Goal: Transaction & Acquisition: Purchase product/service

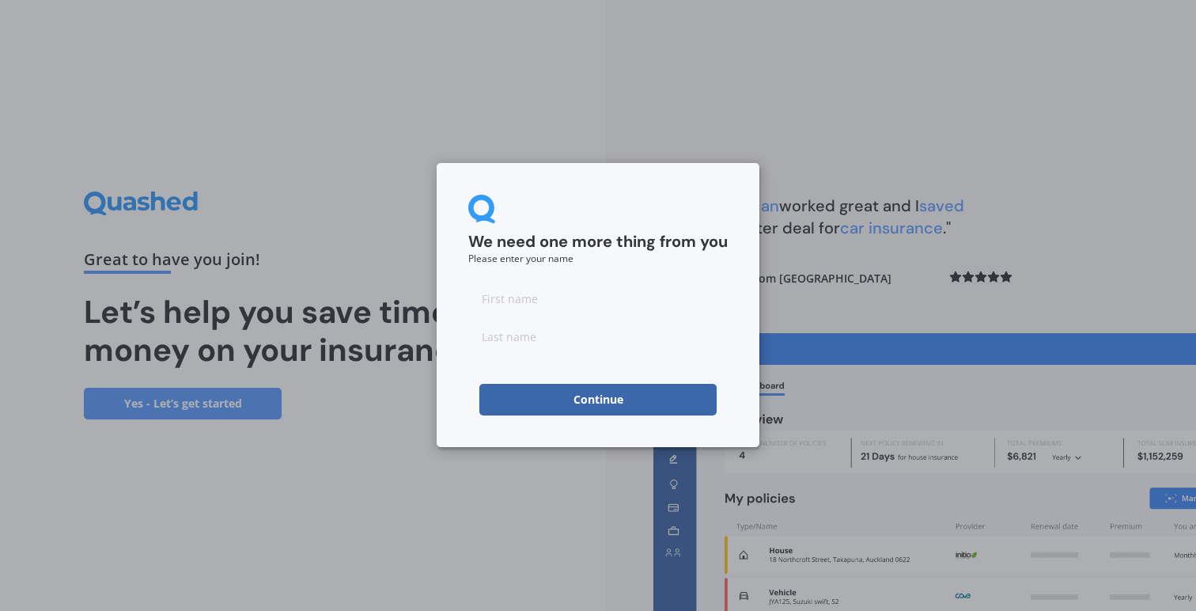
click at [566, 318] on div at bounding box center [598, 318] width 260 height 70
click at [563, 311] on input at bounding box center [598, 299] width 260 height 32
type input "Craig"
type input "Bebbington"
click at [598, 400] on button "Continue" at bounding box center [598, 400] width 237 height 32
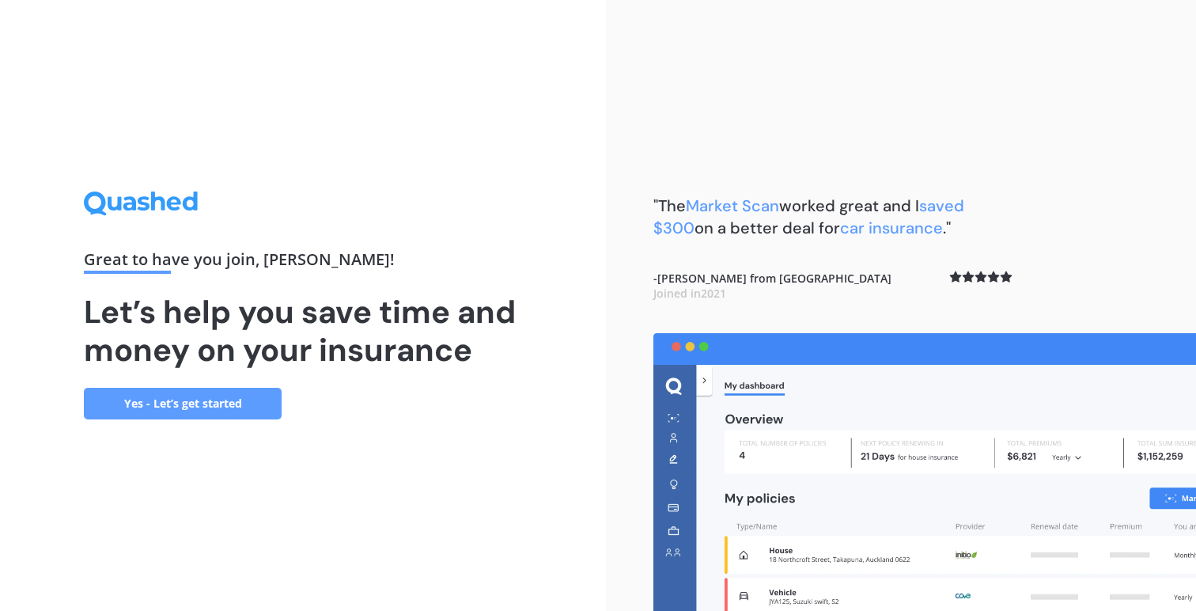
click at [201, 404] on link "Yes - Let’s get started" at bounding box center [183, 404] width 198 height 32
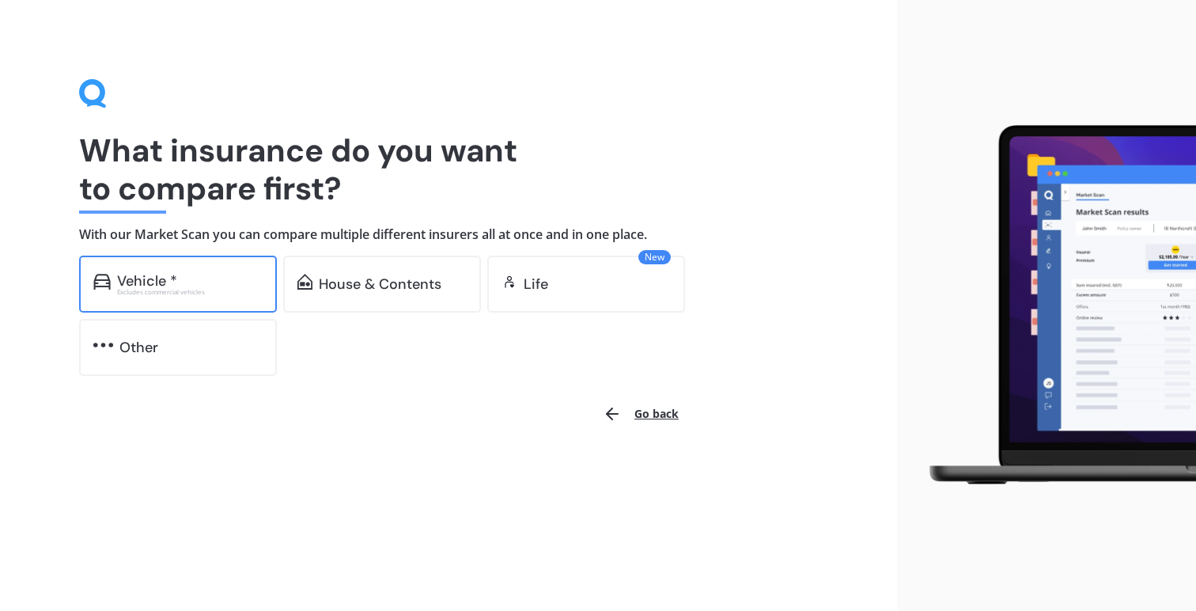
click at [170, 289] on div "Excludes commercial vehicles" at bounding box center [190, 292] width 146 height 6
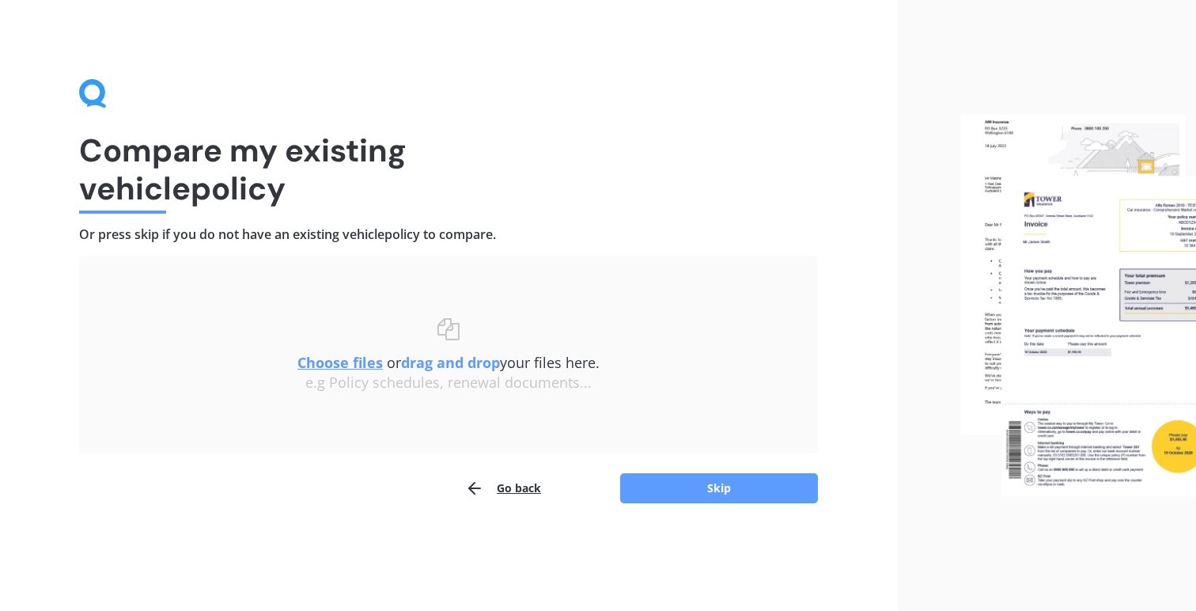
click at [525, 479] on button "Go back" at bounding box center [503, 488] width 76 height 32
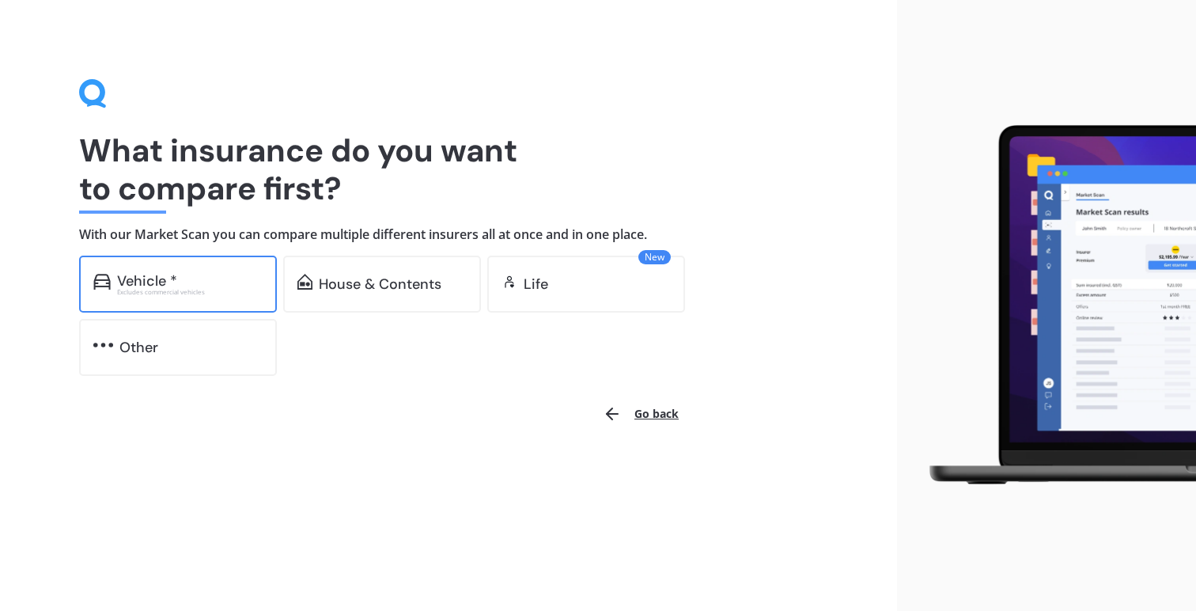
click at [191, 289] on div "Excludes commercial vehicles" at bounding box center [190, 292] width 146 height 6
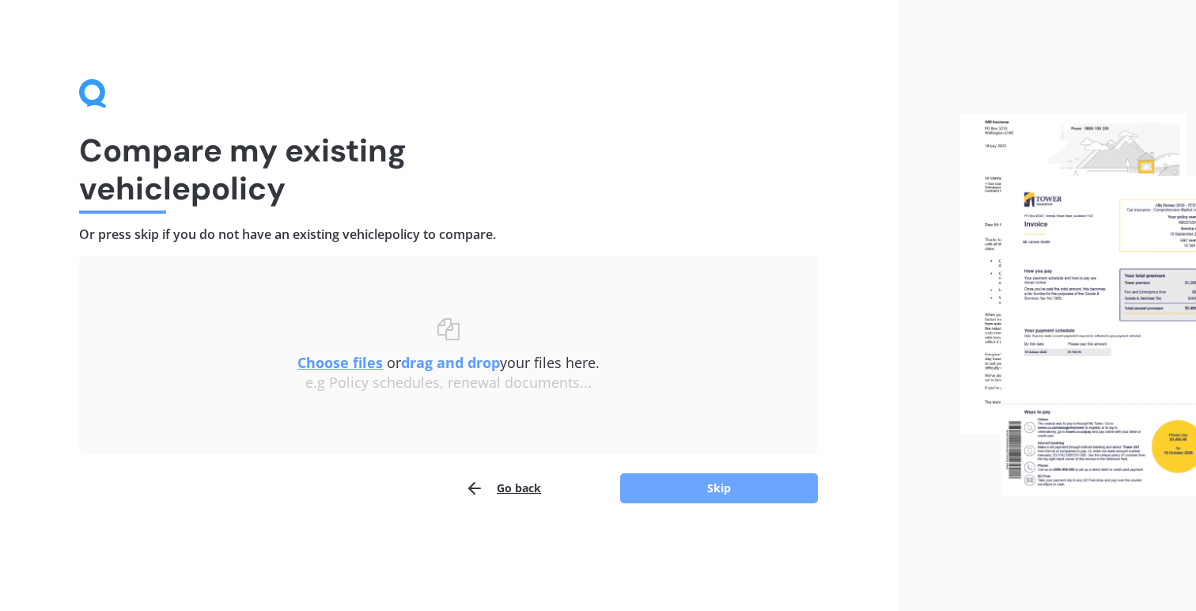
click at [673, 482] on button "Skip" at bounding box center [719, 488] width 198 height 30
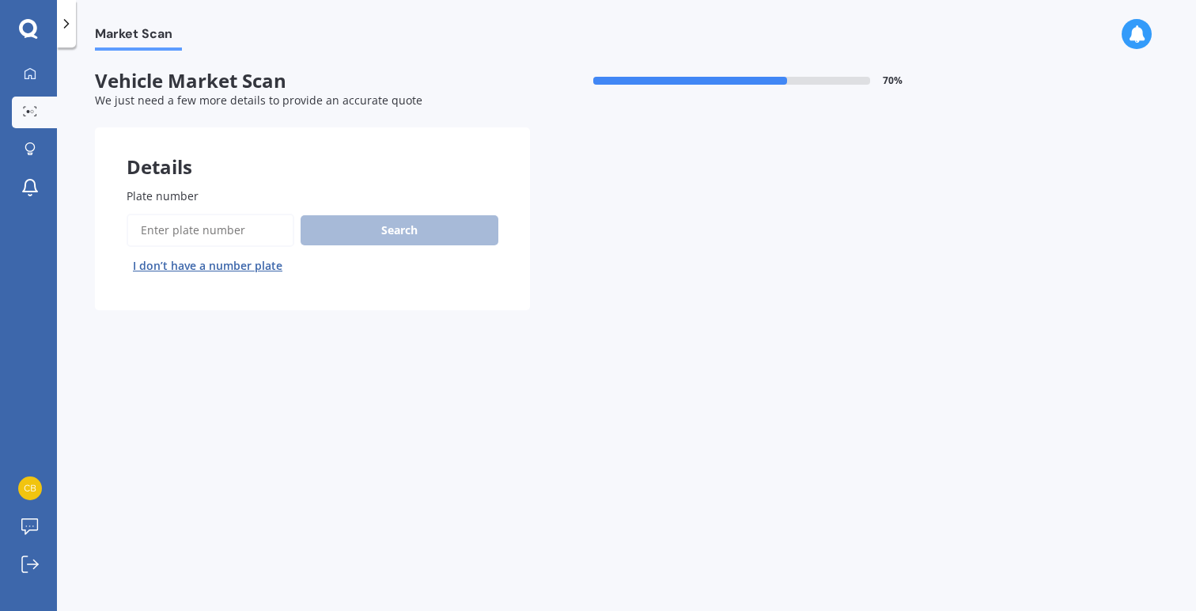
click at [195, 266] on button "I don’t have a number plate" at bounding box center [208, 265] width 162 height 25
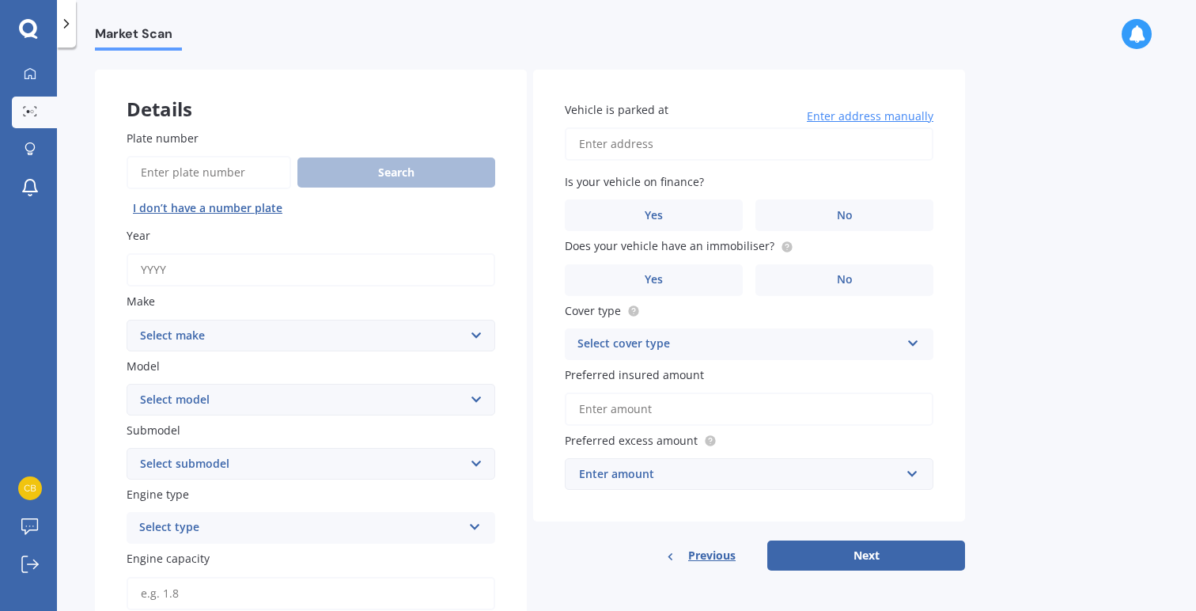
scroll to position [108, 0]
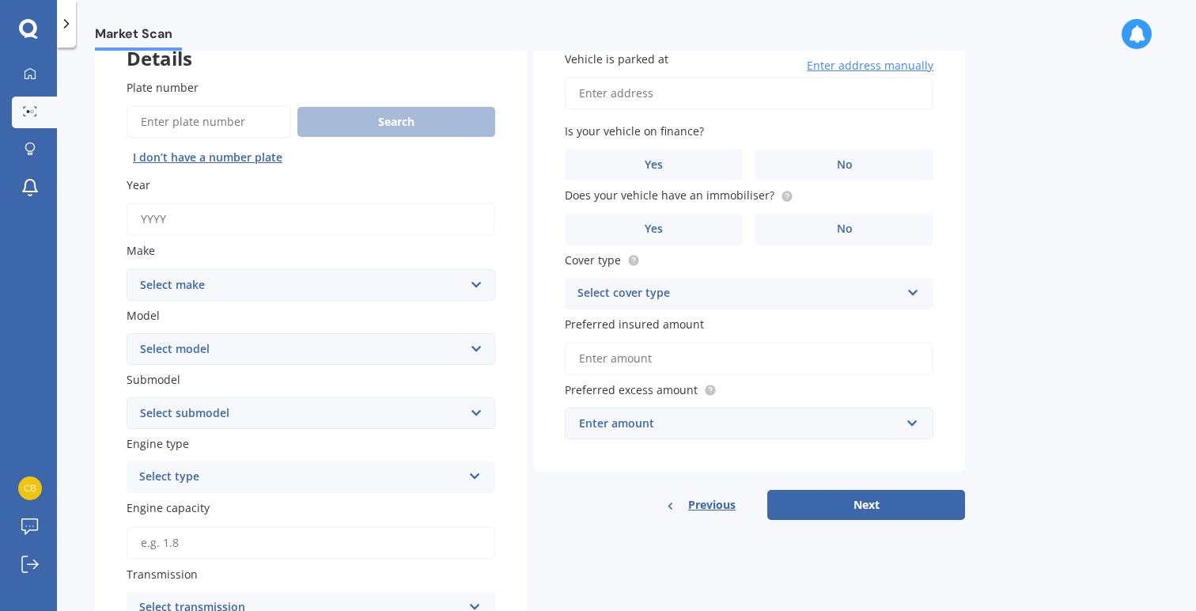
click at [204, 230] on input "Year" at bounding box center [311, 219] width 369 height 33
type input "2014"
select select "SUZUKI"
select select "SWIFT"
click at [199, 480] on div "Select type" at bounding box center [300, 477] width 323 height 19
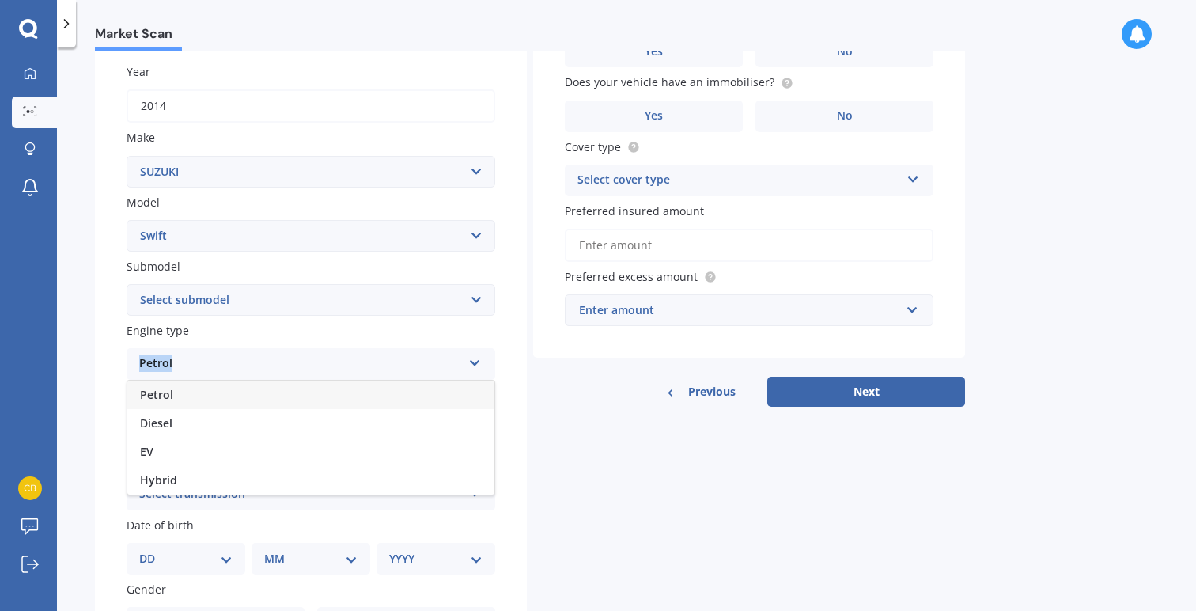
scroll to position [225, 0]
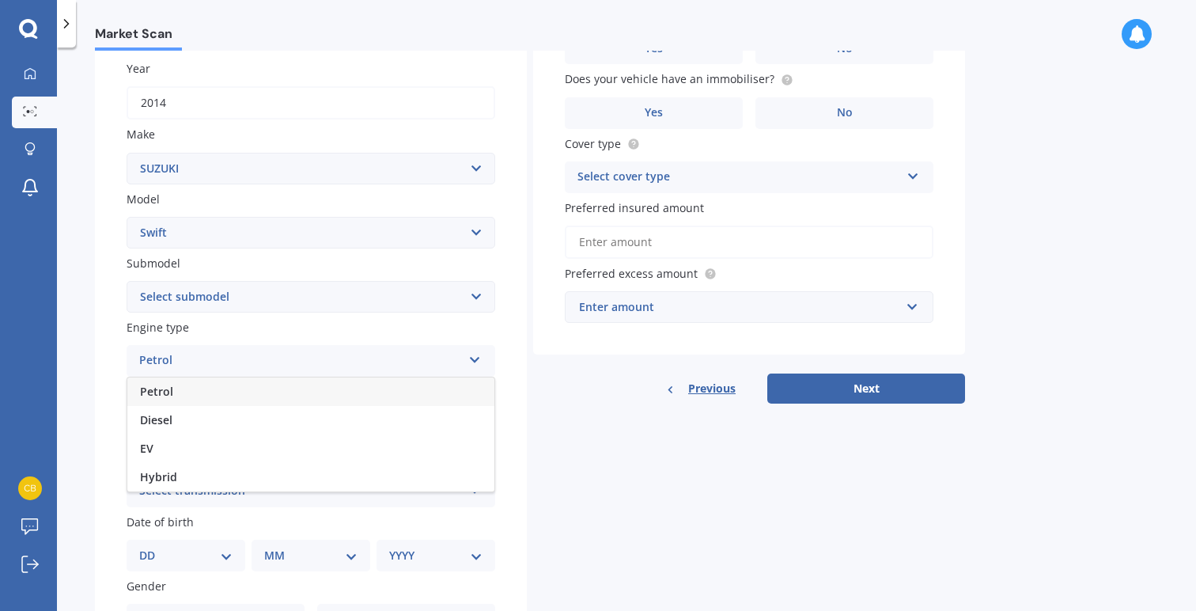
click at [167, 390] on span "Petrol" at bounding box center [156, 391] width 33 height 15
click at [188, 420] on input "Engine capacity" at bounding box center [311, 426] width 369 height 33
type input "1.2"
click at [218, 476] on div "Select transmission Auto Manual Other" at bounding box center [311, 492] width 369 height 32
click at [199, 524] on div "Auto" at bounding box center [310, 522] width 367 height 28
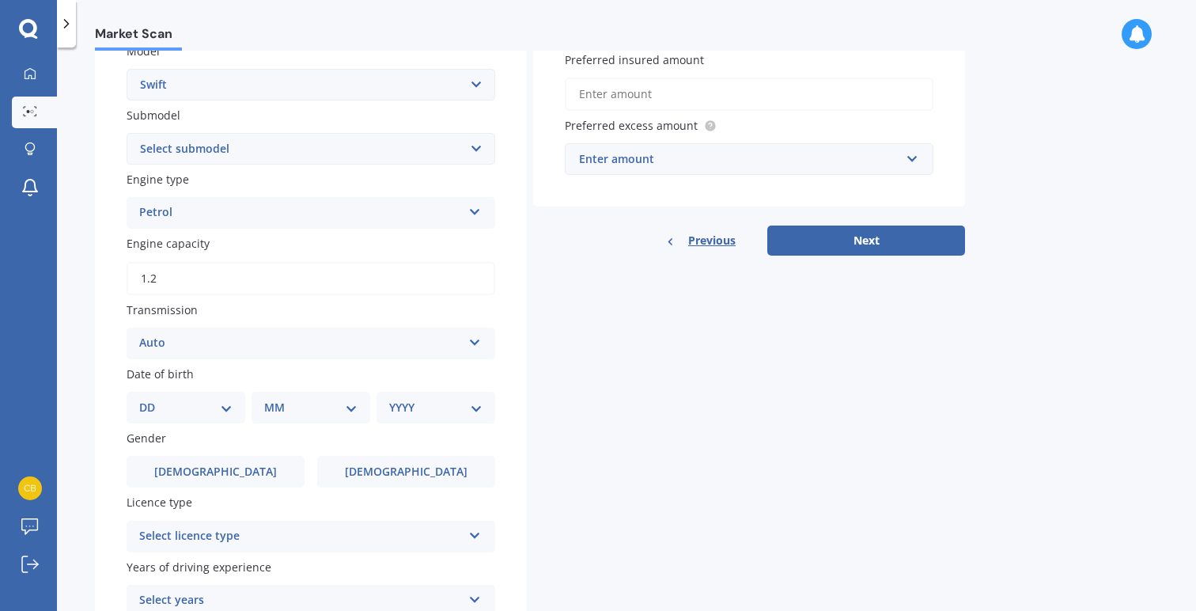
scroll to position [423, 0]
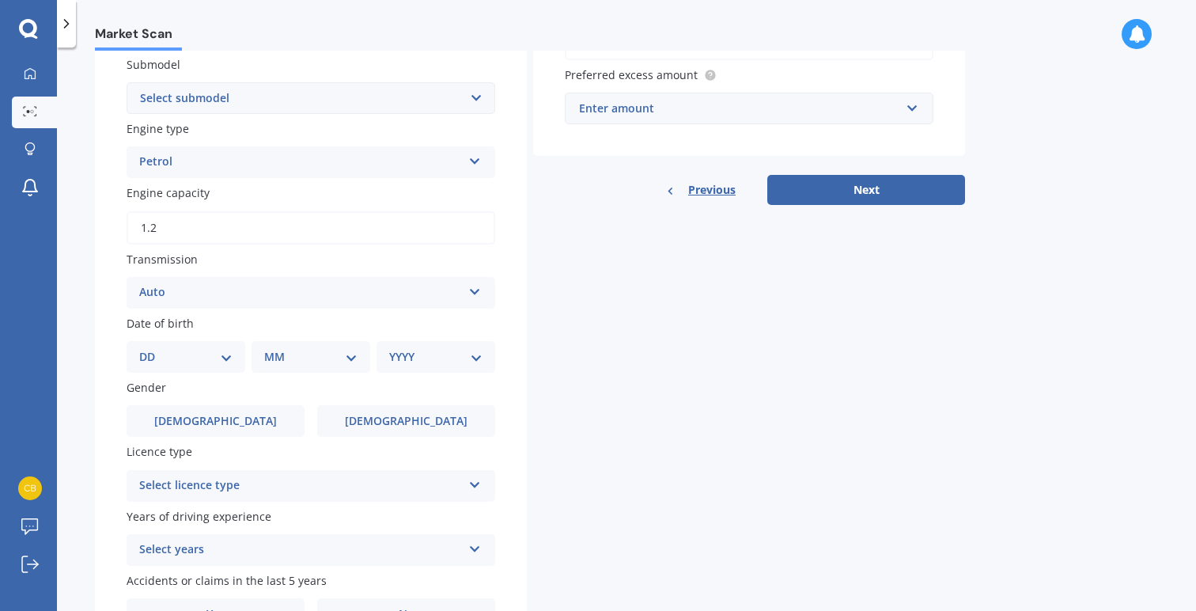
select select "03"
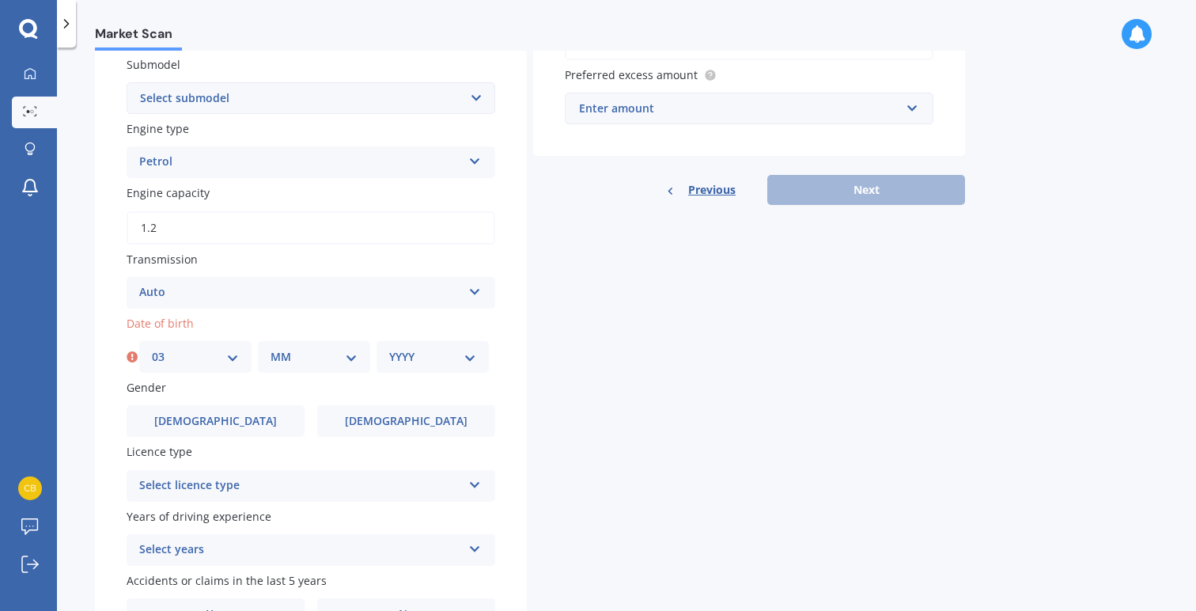
click at [286, 361] on div "MM 01 02 03 04 05 06 07 08 09 10 11 12" at bounding box center [314, 357] width 112 height 32
select select "01"
click at [461, 363] on div "YYYY 2025 2024 2023 2022 2021 2020 2019 2018 2017 2016 2015 2014 2013 2012 2011…" at bounding box center [433, 357] width 112 height 32
select select "2000"
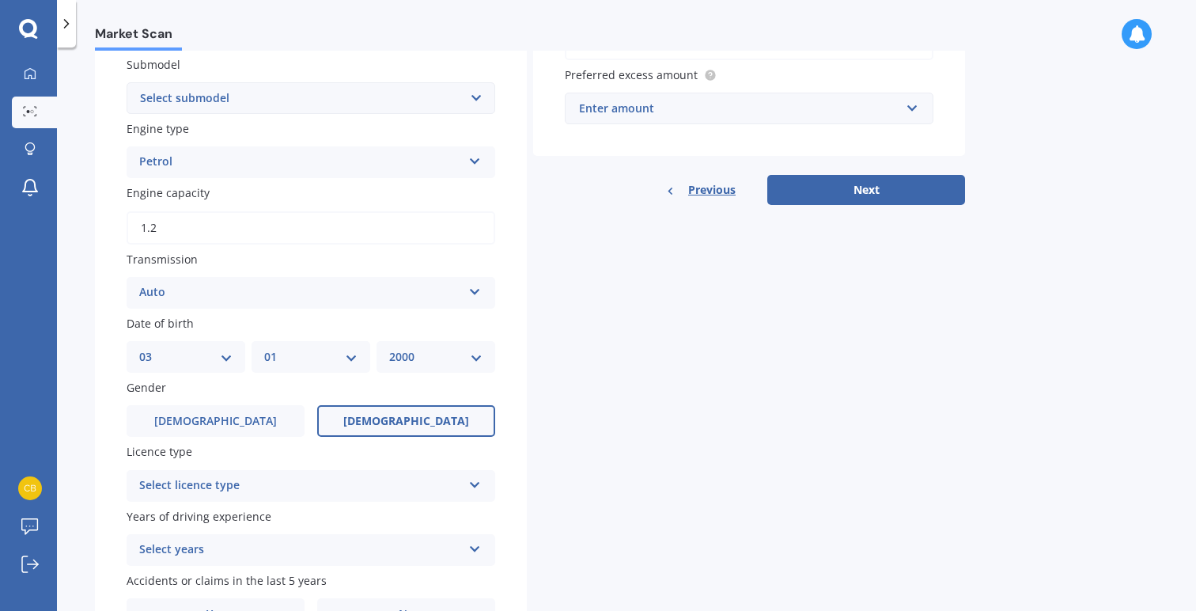
click at [377, 428] on label "Female" at bounding box center [406, 421] width 178 height 32
click at [0, 0] on input "Female" at bounding box center [0, 0] width 0 height 0
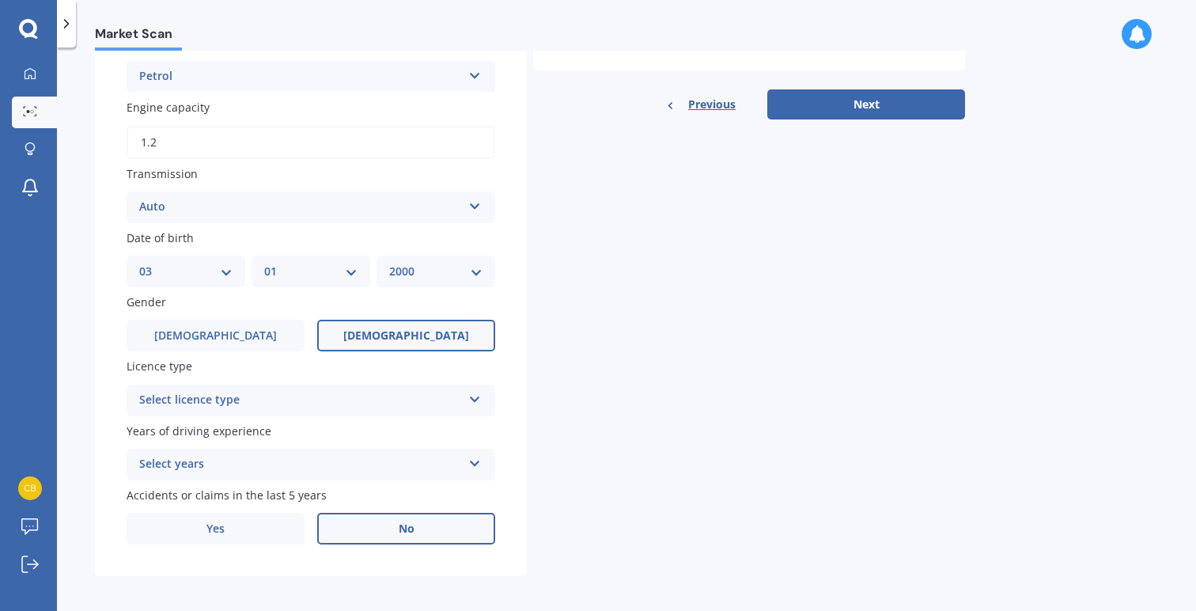
scroll to position [508, 0]
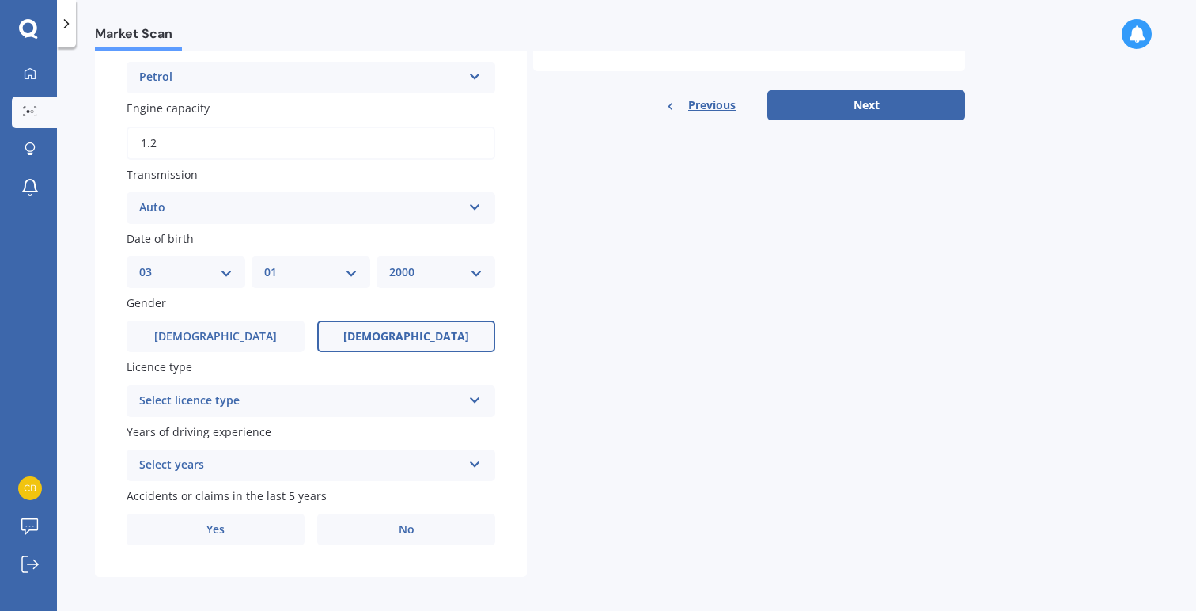
click at [437, 457] on div "Select years" at bounding box center [300, 465] width 323 height 19
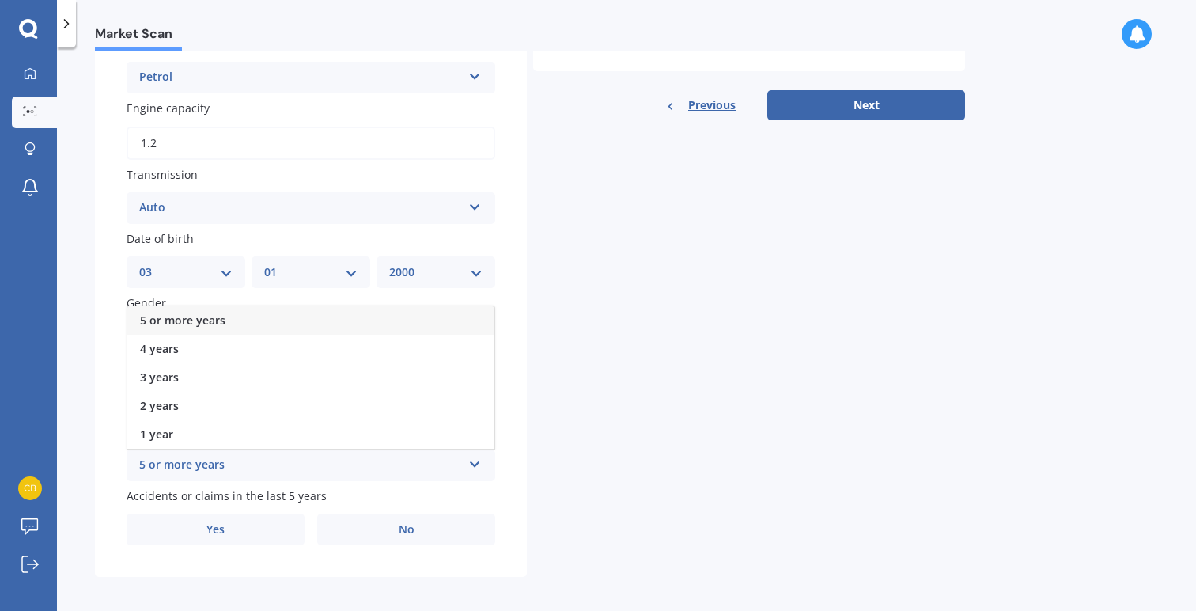
click at [322, 312] on div "5 or more years" at bounding box center [310, 320] width 367 height 28
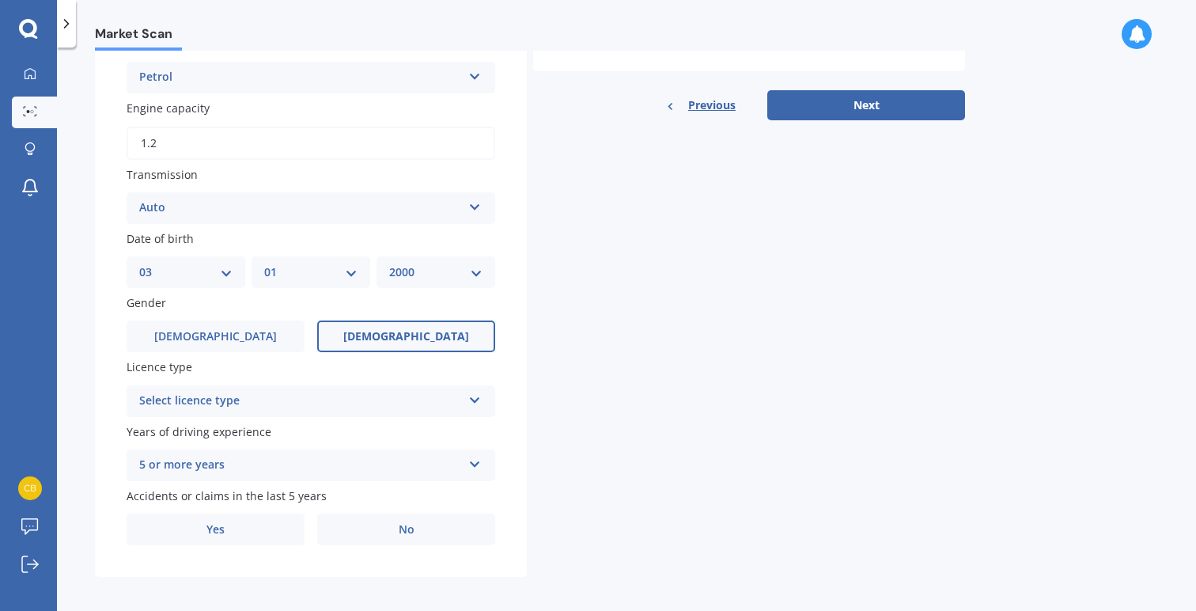
click at [385, 403] on div "Select licence type" at bounding box center [300, 401] width 323 height 19
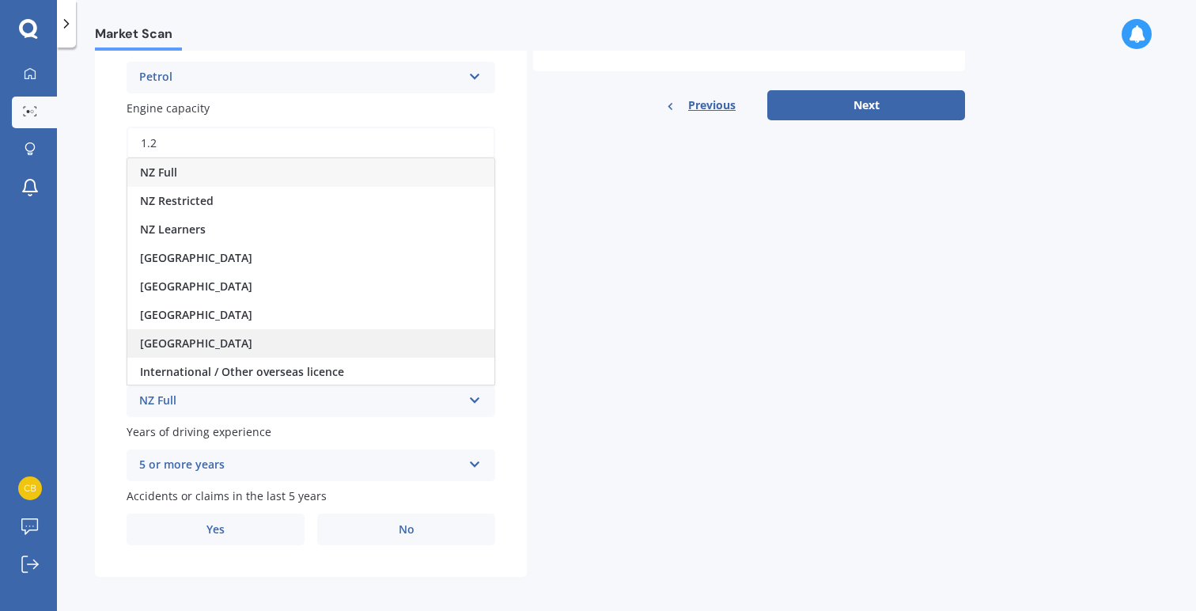
click at [340, 344] on div "South Africa" at bounding box center [310, 343] width 367 height 28
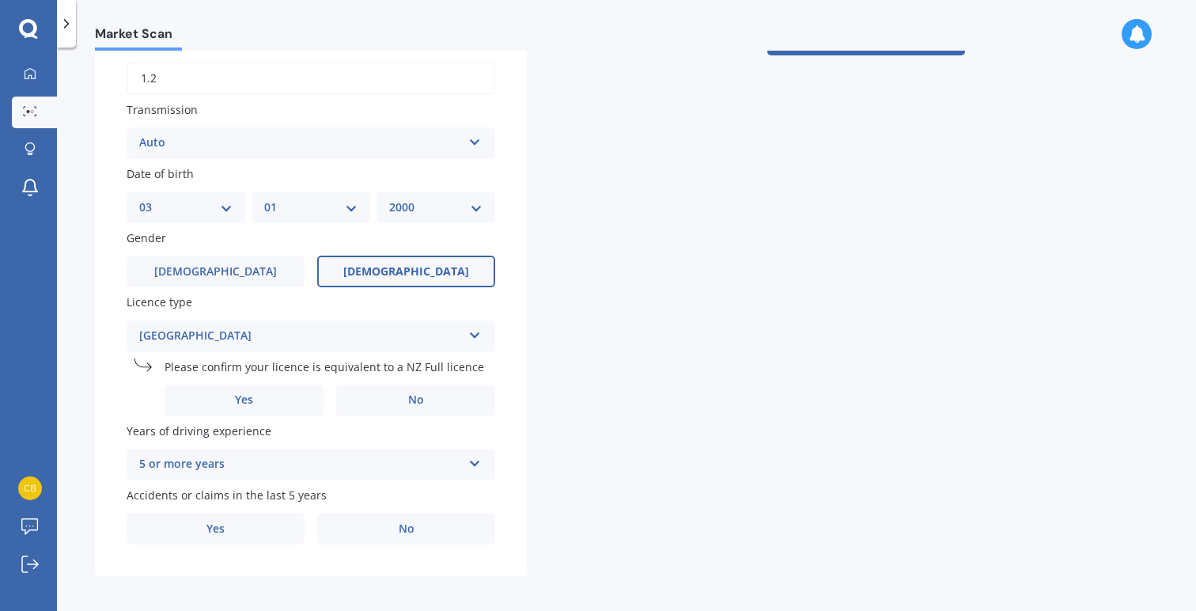
scroll to position [572, 0]
click at [355, 516] on label "No" at bounding box center [406, 530] width 178 height 32
click at [0, 0] on input "No" at bounding box center [0, 0] width 0 height 0
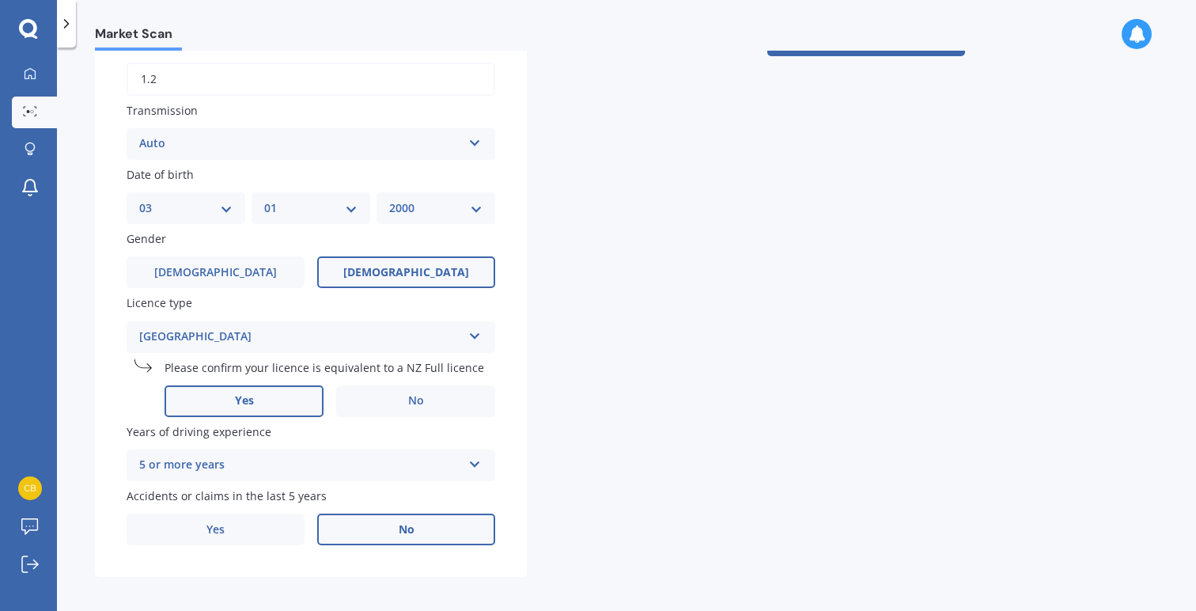
click at [287, 390] on label "Yes" at bounding box center [244, 401] width 159 height 32
click at [0, 0] on input "Yes" at bounding box center [0, 0] width 0 height 0
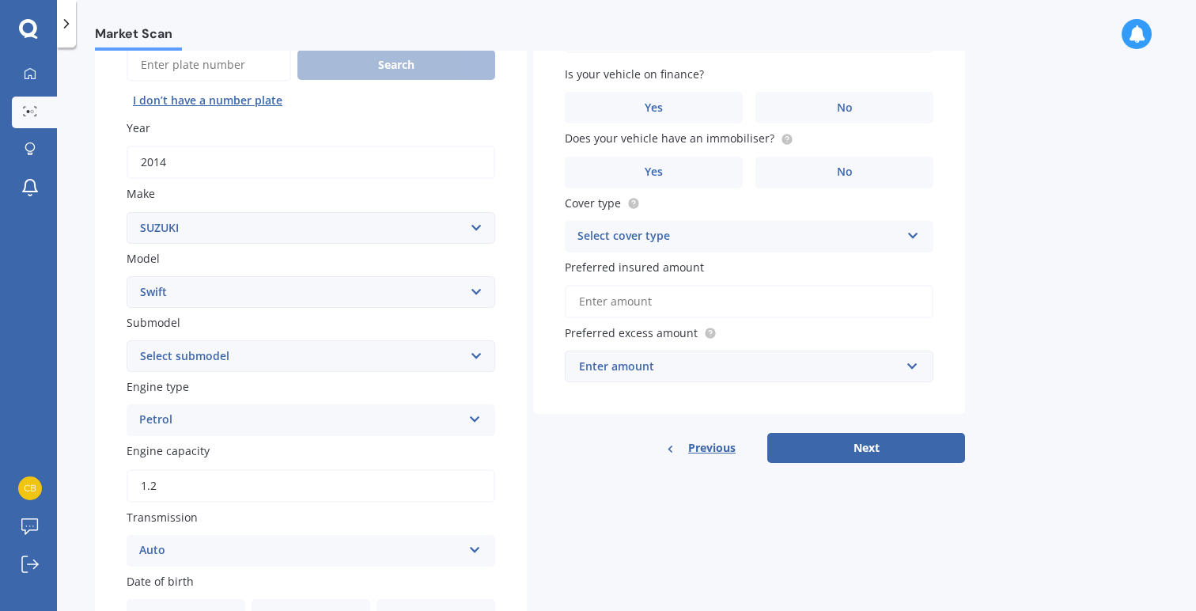
scroll to position [0, 0]
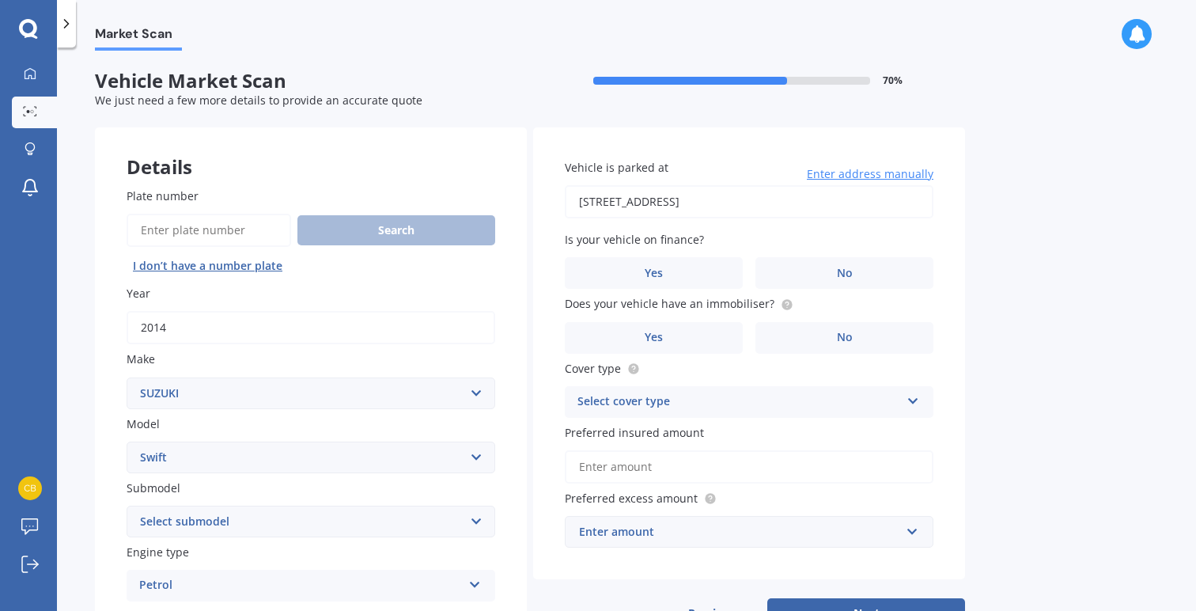
type input "41 Overtoun Terrace, Hataitai, Wellington 6021"
click at [871, 269] on label "No" at bounding box center [845, 273] width 178 height 32
click at [0, 0] on input "No" at bounding box center [0, 0] width 0 height 0
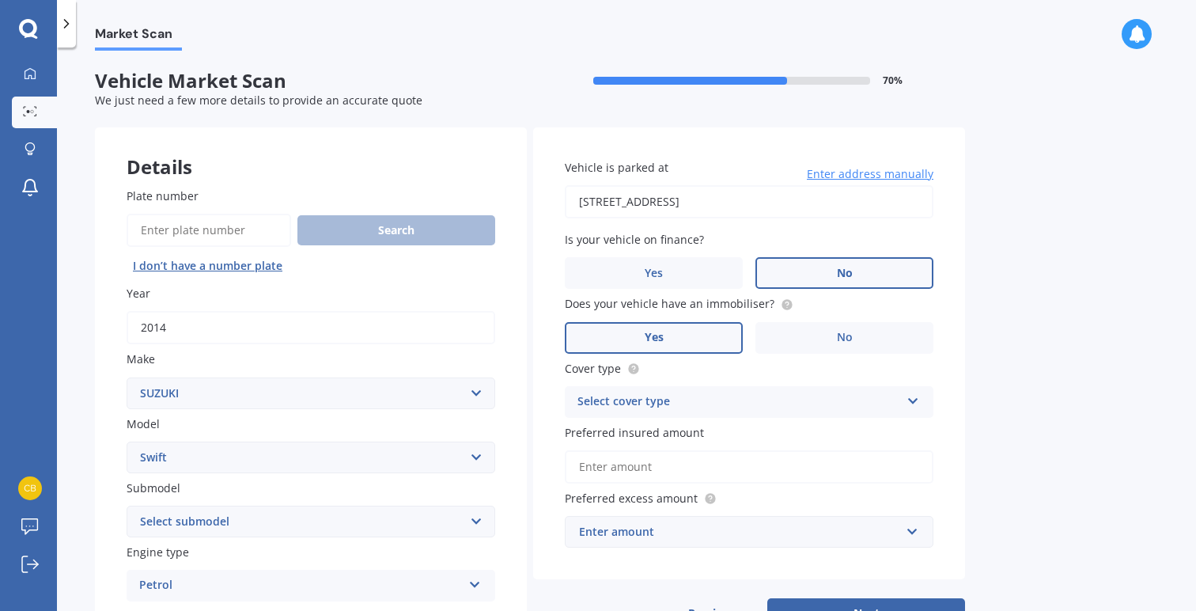
click at [681, 325] on label "Yes" at bounding box center [654, 338] width 178 height 32
click at [0, 0] on input "Yes" at bounding box center [0, 0] width 0 height 0
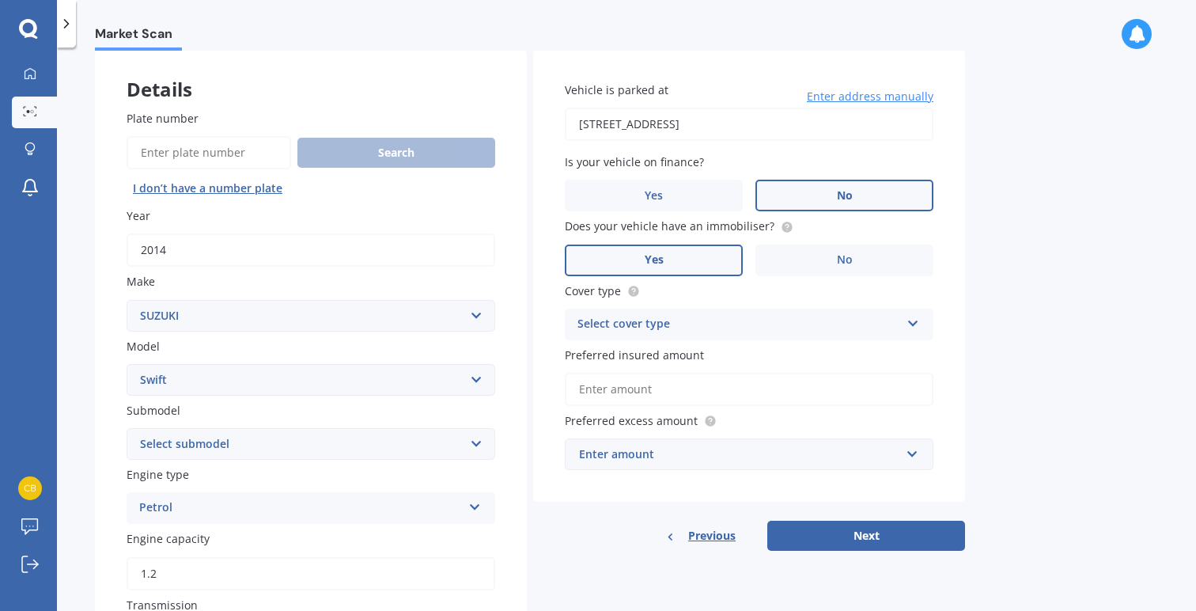
scroll to position [109, 0]
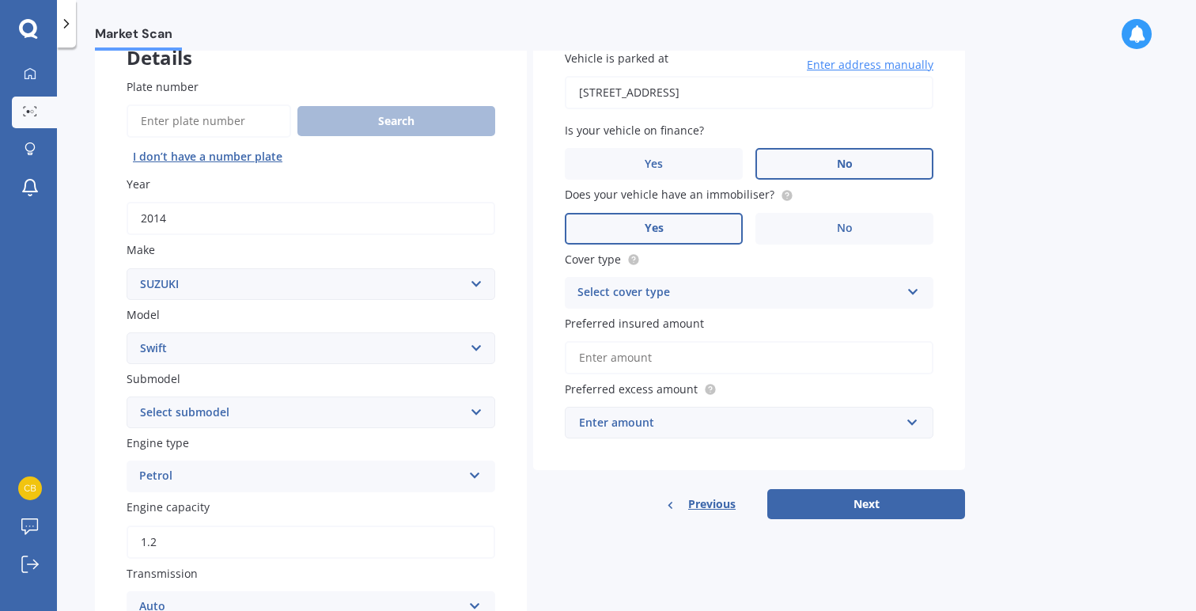
click at [683, 298] on div "Select cover type" at bounding box center [739, 292] width 323 height 19
click at [677, 330] on div "Comprehensive" at bounding box center [749, 323] width 367 height 28
click at [640, 362] on input "Preferred insured amount" at bounding box center [749, 357] width 369 height 33
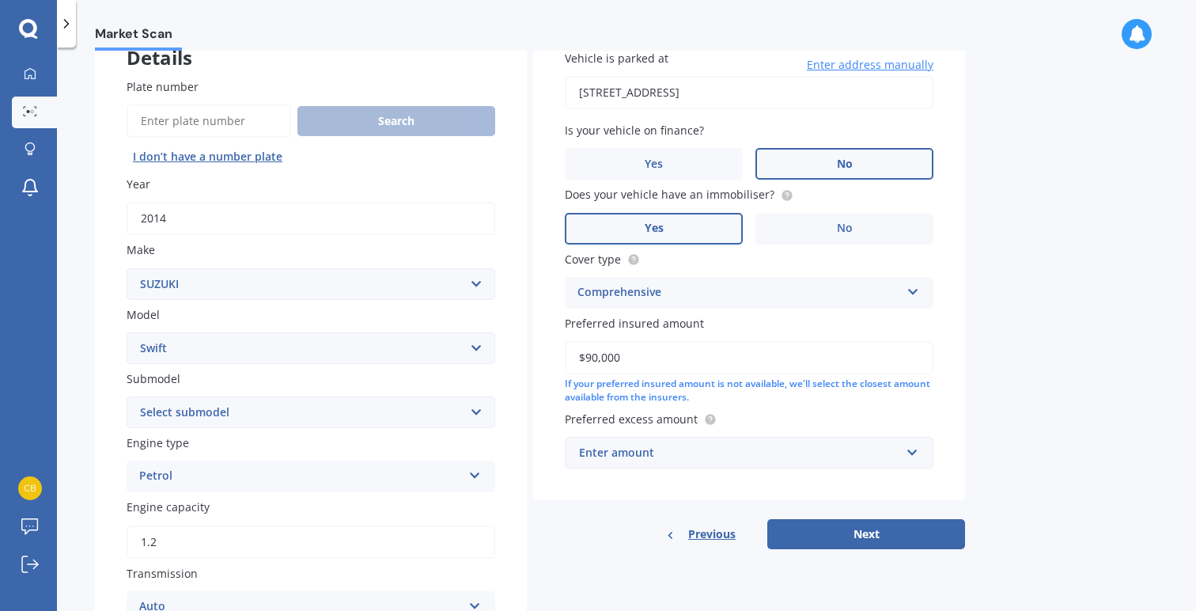
type input "$9,000"
click at [1011, 398] on div "Market Scan Vehicle Market Scan 70 % We just need a few more details to provide…" at bounding box center [627, 332] width 1140 height 563
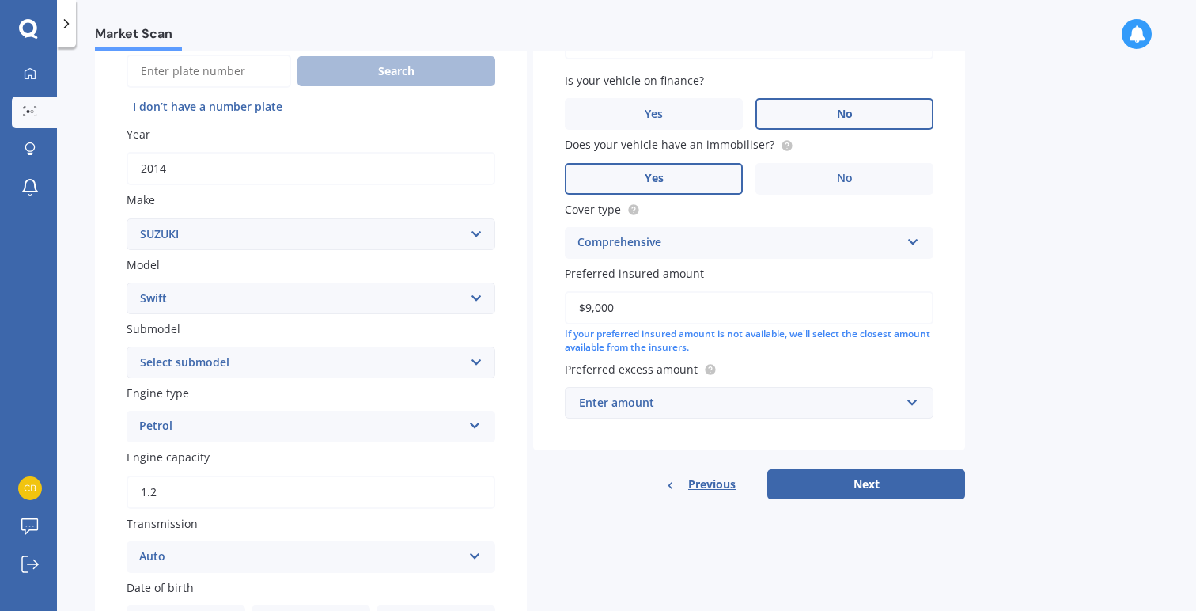
scroll to position [164, 0]
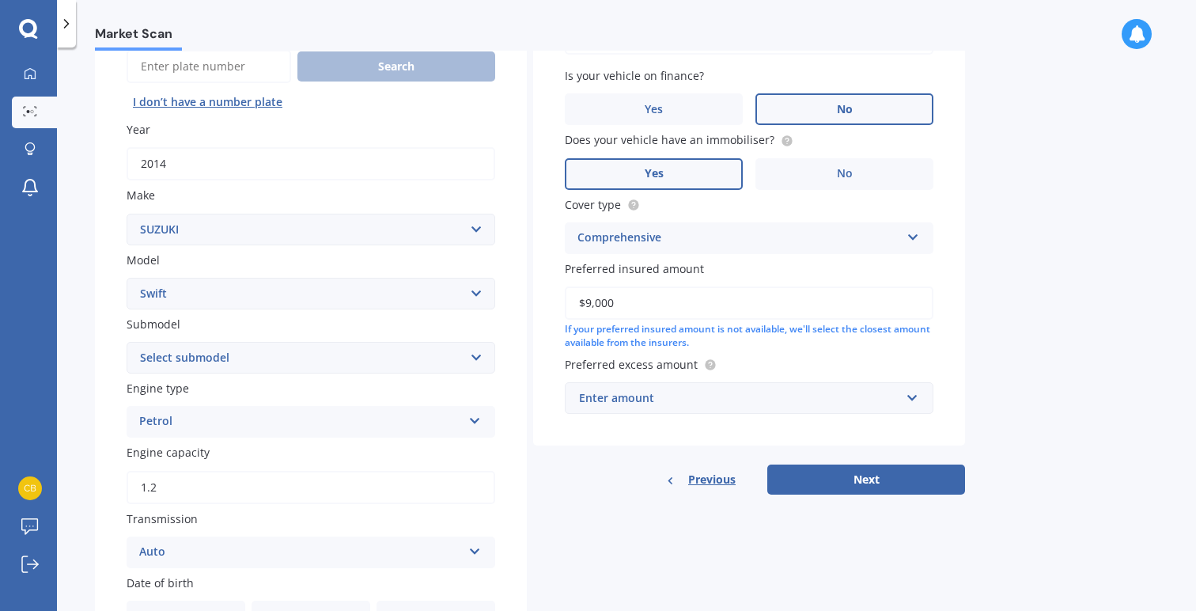
click at [690, 396] on div "Enter amount" at bounding box center [739, 397] width 321 height 17
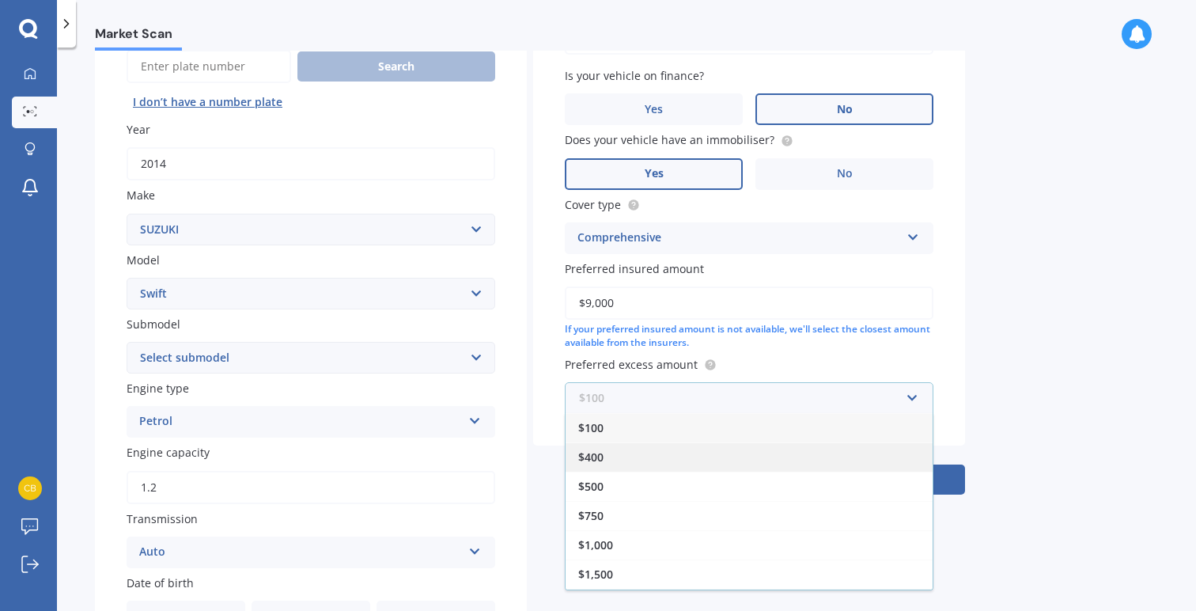
scroll to position [0, 0]
click at [1016, 434] on div "Market Scan Vehicle Market Scan 70 % We just need a few more details to provide…" at bounding box center [627, 332] width 1140 height 563
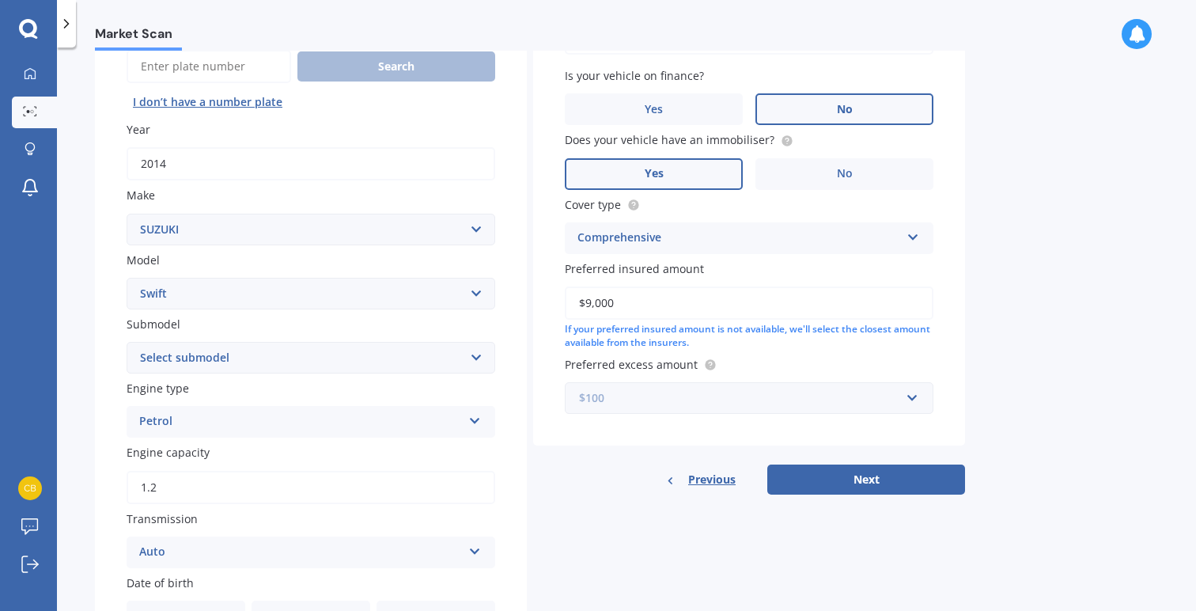
click at [902, 390] on input "text" at bounding box center [744, 398] width 355 height 30
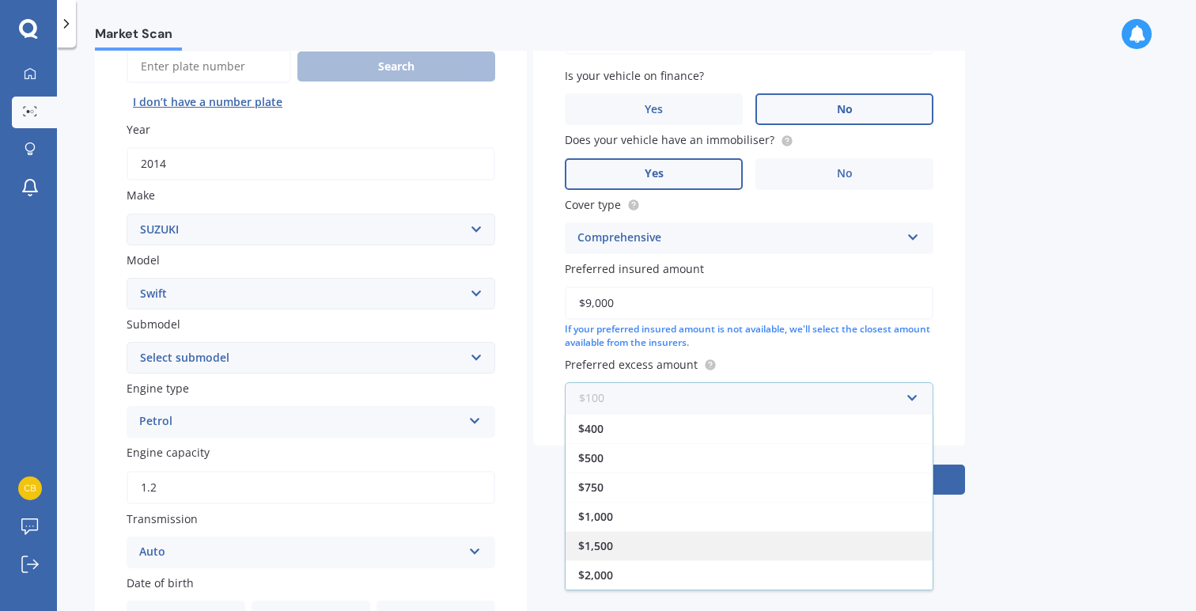
scroll to position [28, 0]
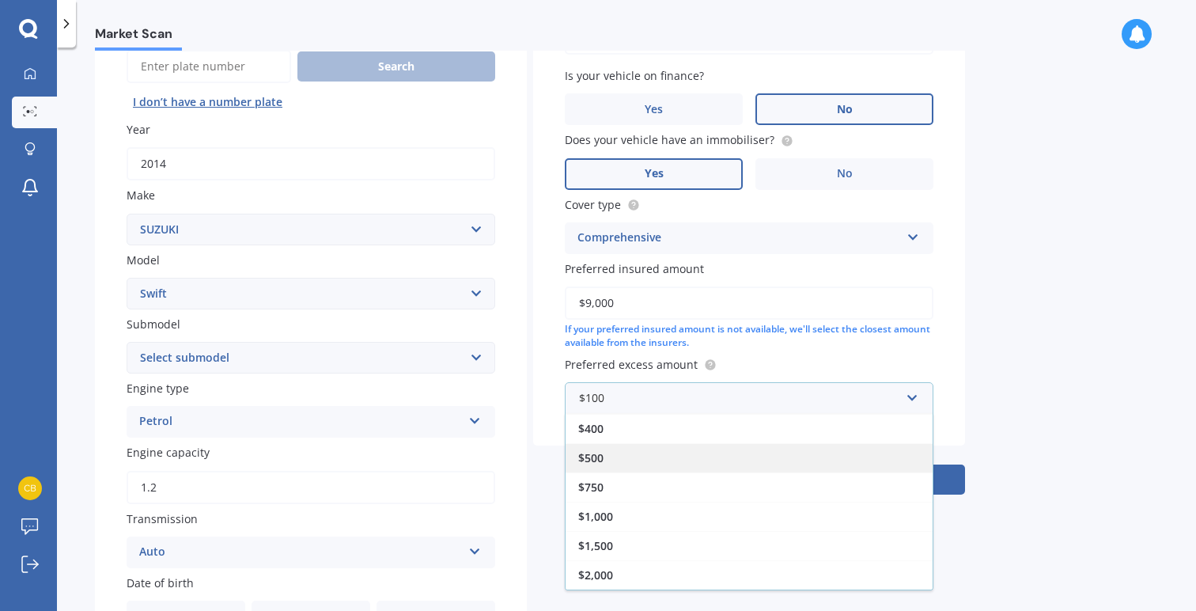
click at [786, 459] on div "$500" at bounding box center [749, 457] width 367 height 29
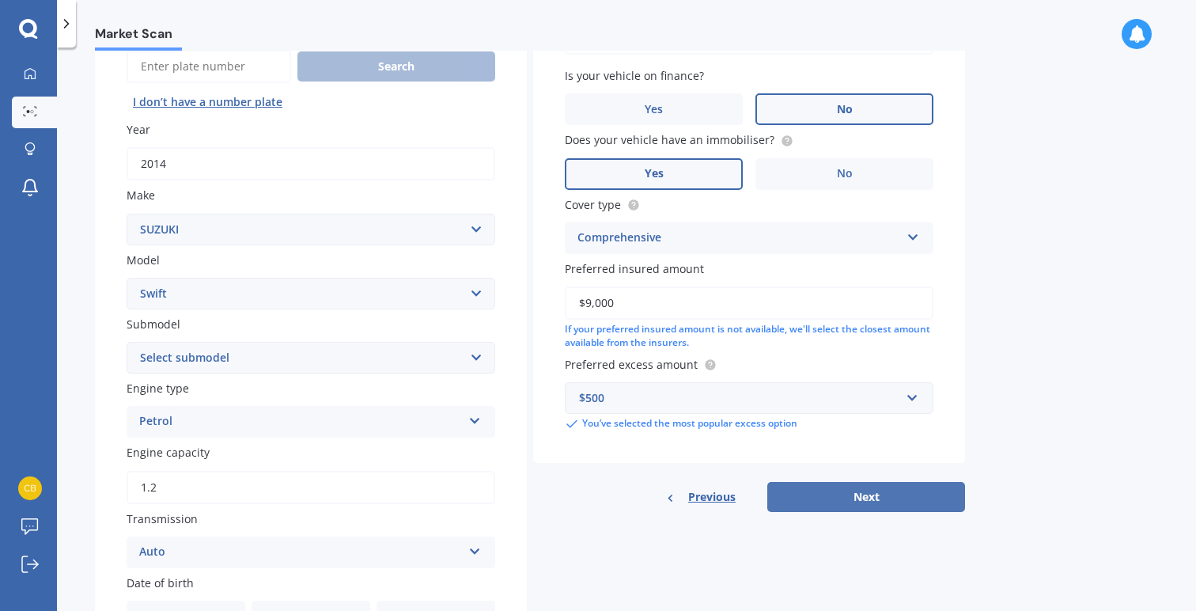
click at [863, 491] on button "Next" at bounding box center [867, 497] width 198 height 30
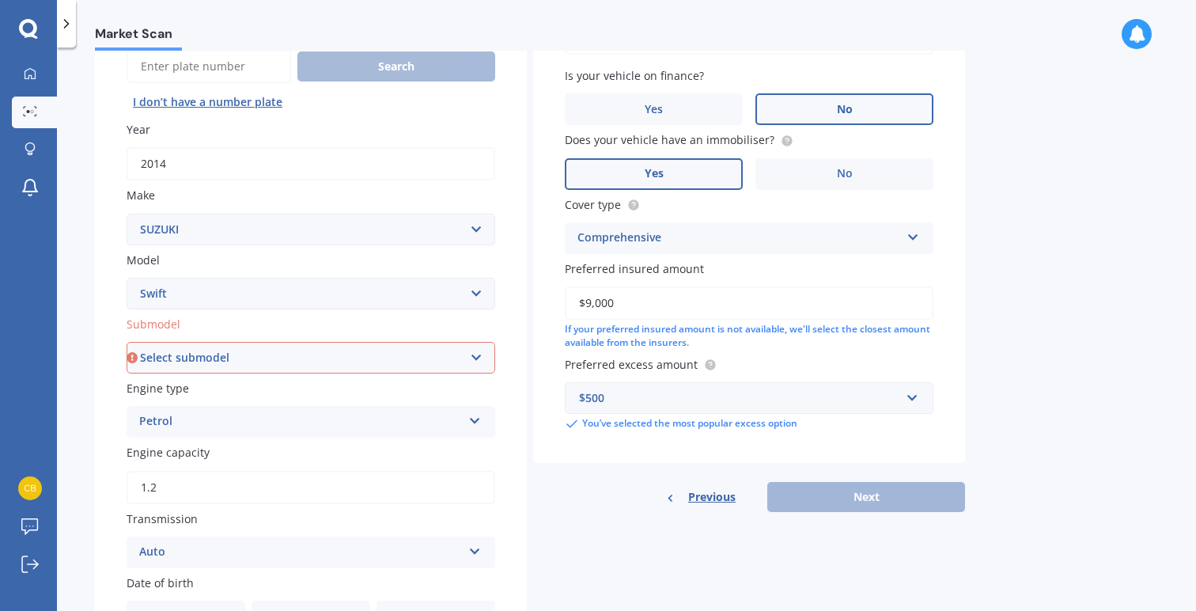
click at [397, 374] on div "Plate number Search I don’t have a number plate Year 2014 Make Select make AC A…" at bounding box center [311, 489] width 432 height 994
select select "(ALL OTHER)"
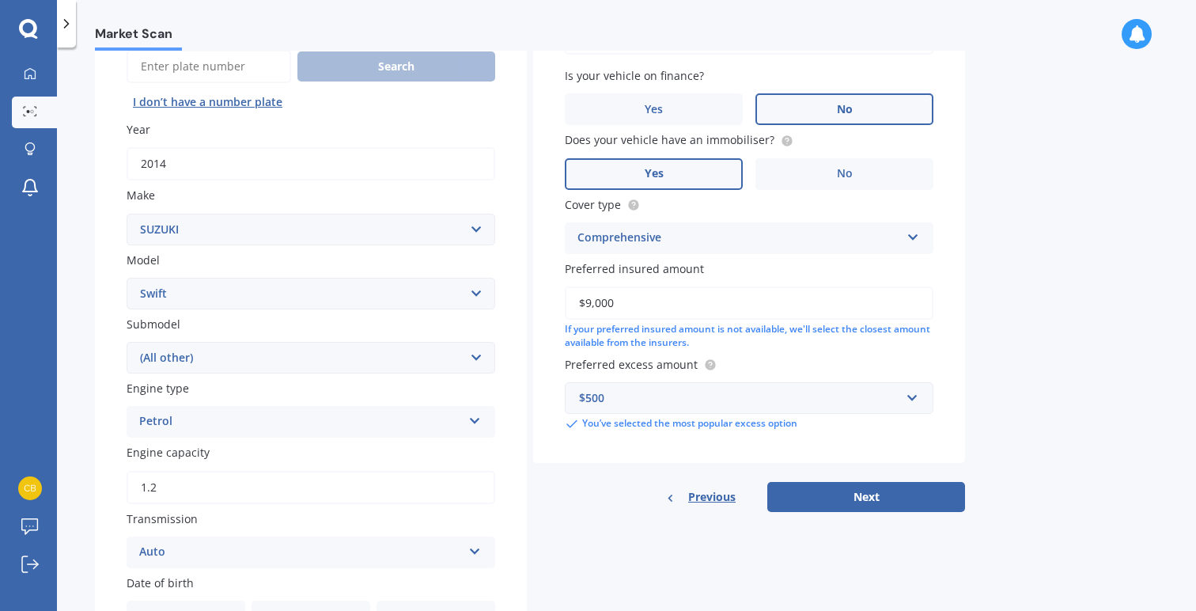
scroll to position [201, 0]
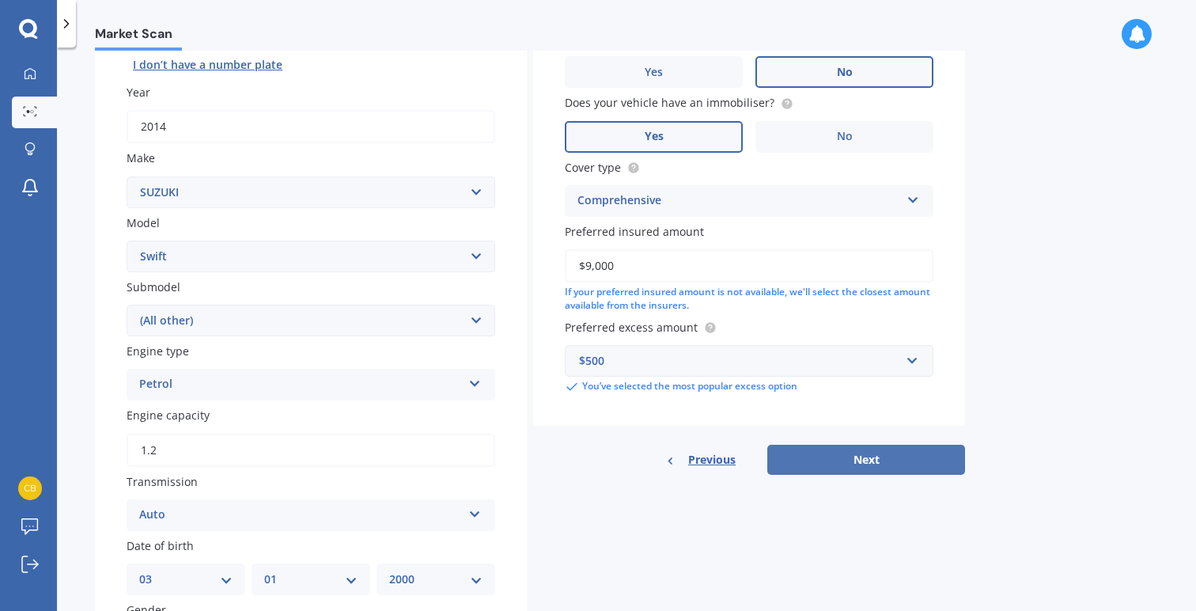
click at [833, 446] on button "Next" at bounding box center [867, 460] width 198 height 30
select select "03"
select select "01"
select select "2000"
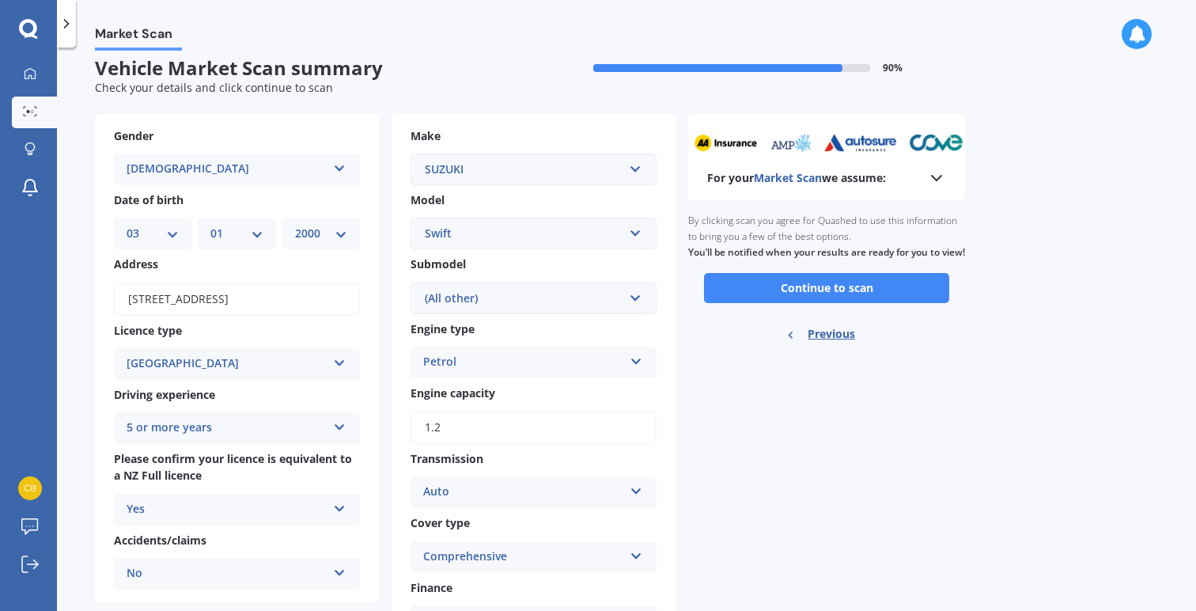
scroll to position [0, 0]
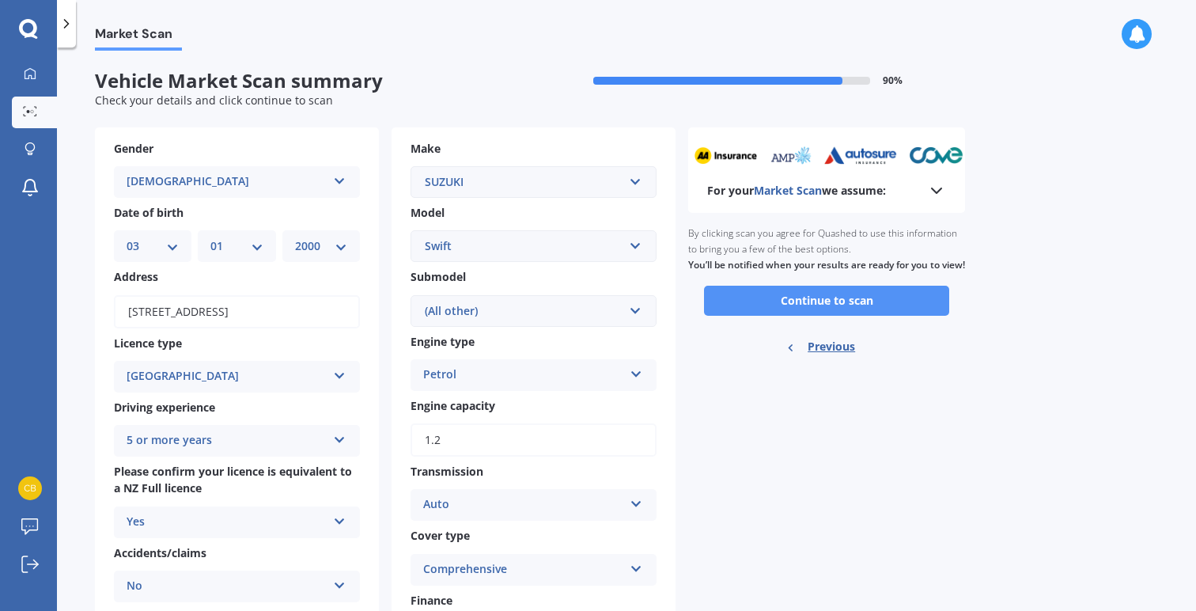
click at [815, 313] on button "Continue to scan" at bounding box center [826, 301] width 245 height 30
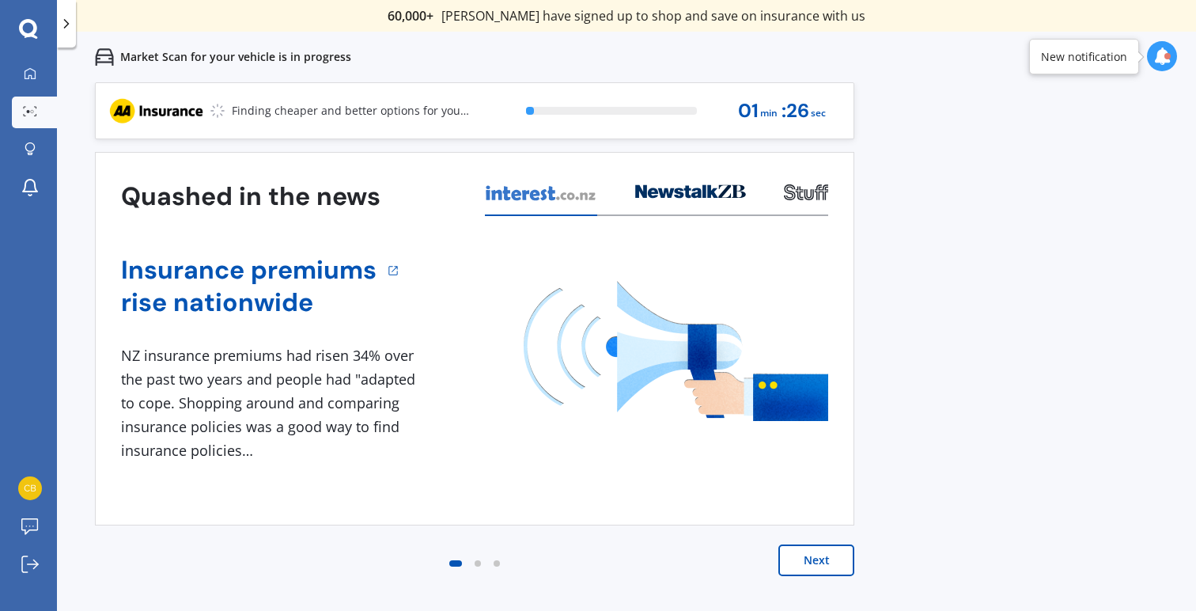
click at [813, 576] on div "Next" at bounding box center [475, 575] width 760 height 63
click at [813, 559] on button "Next" at bounding box center [817, 560] width 76 height 32
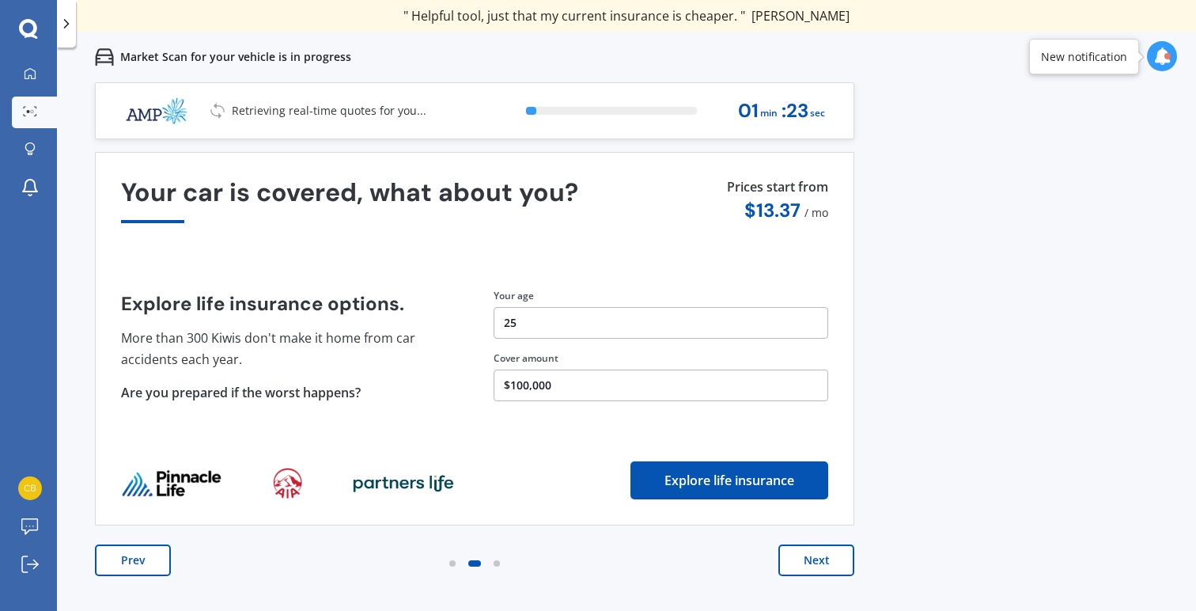
click at [808, 553] on button "Next" at bounding box center [817, 560] width 76 height 32
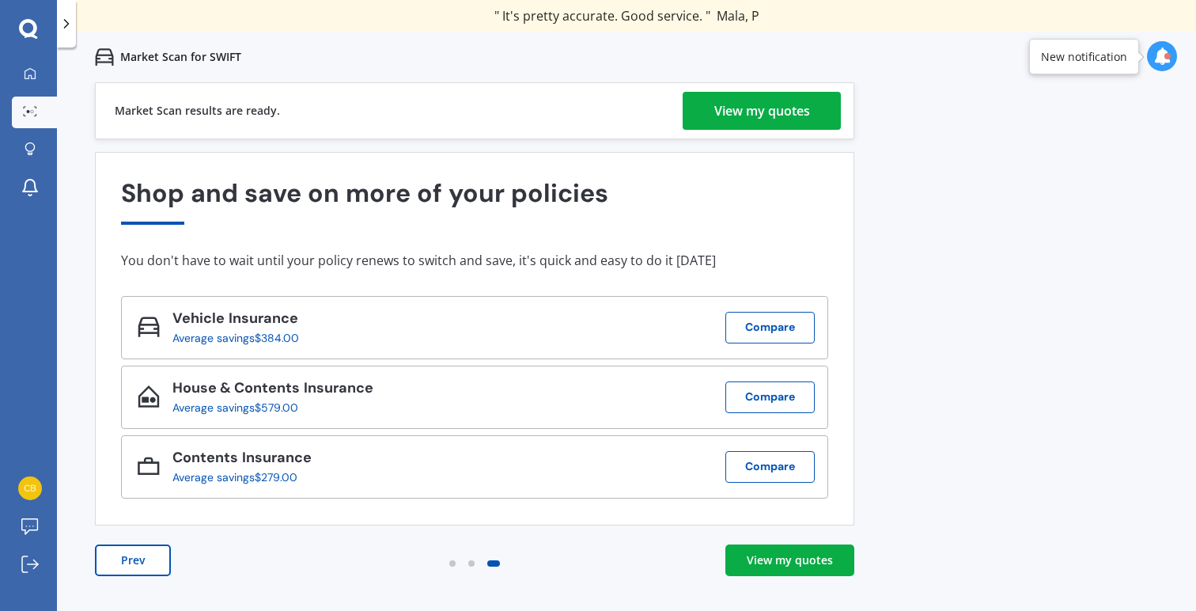
click at [771, 560] on div "View my quotes" at bounding box center [790, 560] width 86 height 16
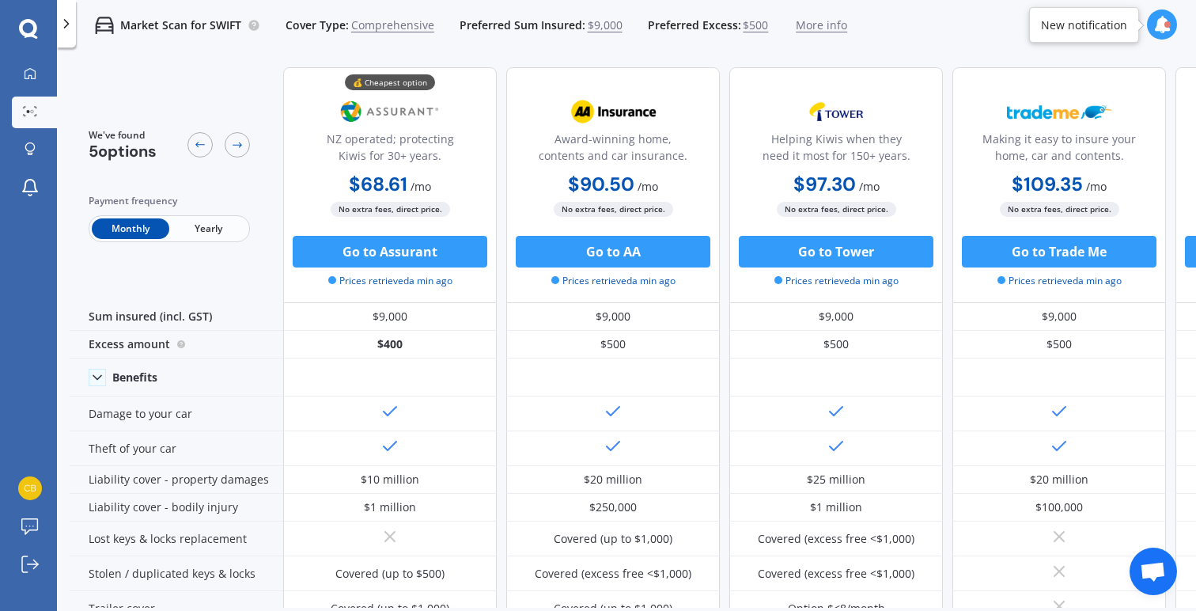
click at [210, 225] on span "Yearly" at bounding box center [208, 228] width 78 height 21
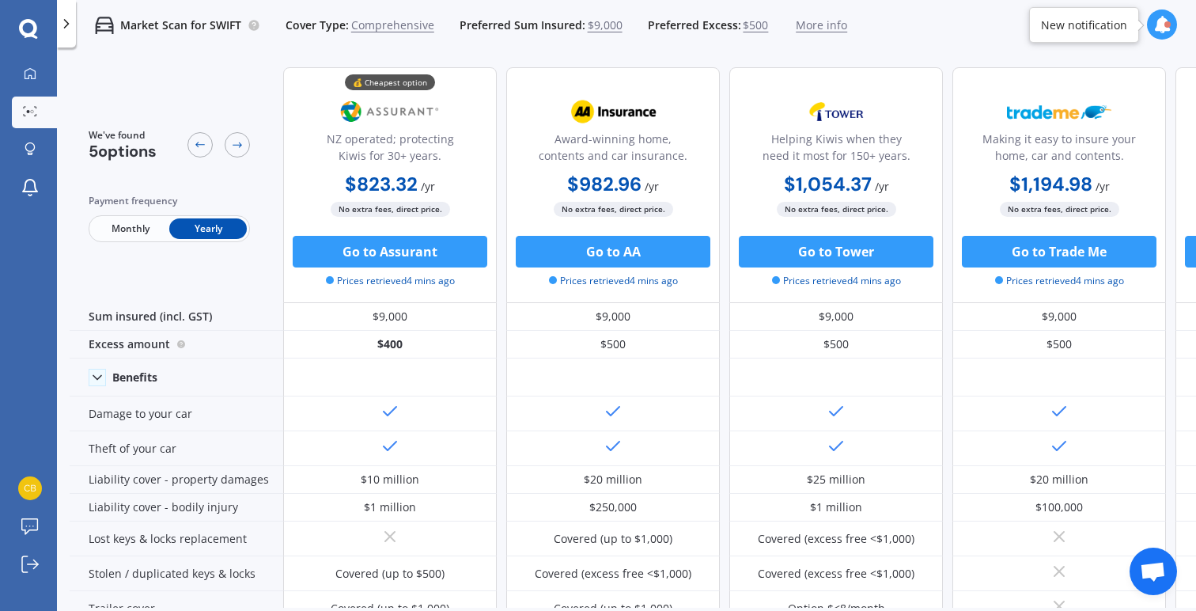
click at [113, 229] on span "Monthly" at bounding box center [131, 228] width 78 height 21
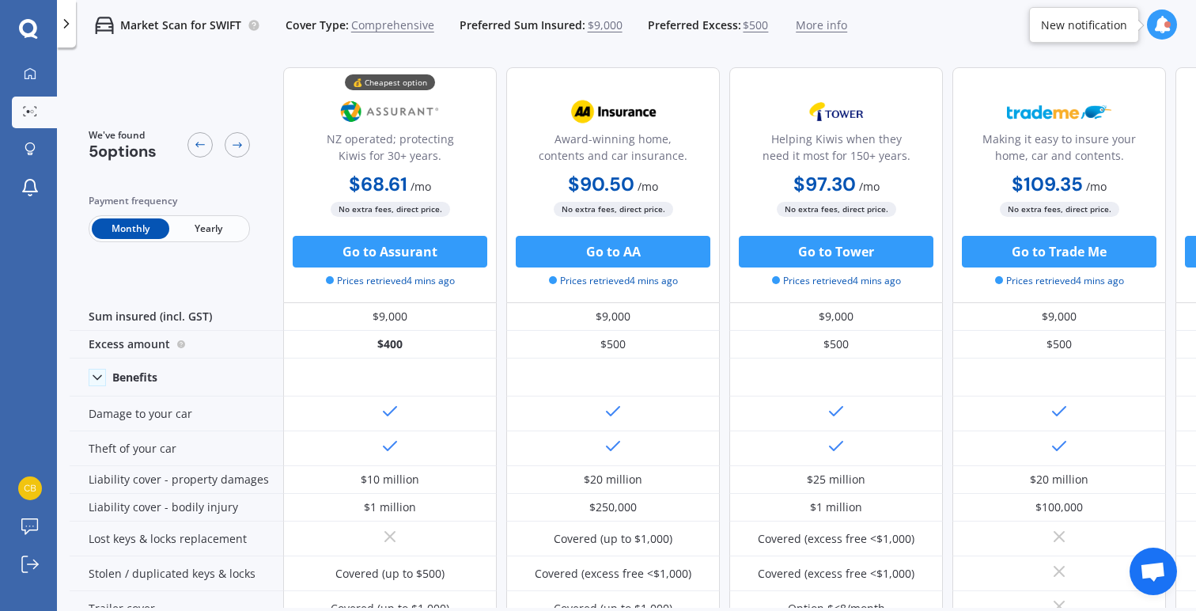
click at [226, 229] on span "Yearly" at bounding box center [208, 228] width 78 height 21
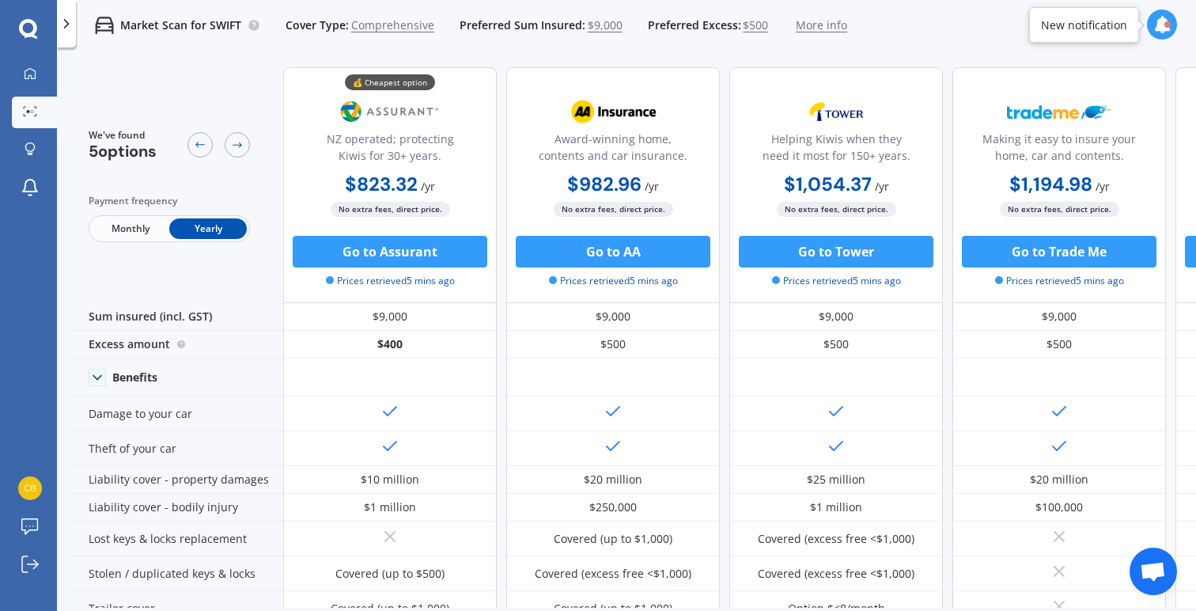
click at [129, 232] on span "Monthly" at bounding box center [131, 228] width 78 height 21
